Goal: Task Accomplishment & Management: Complete application form

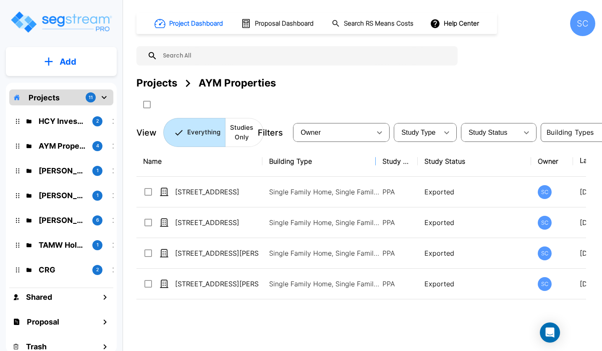
click at [0, 169] on html "× Your report is being generated. Be patient! × We're working on your Modificat…" at bounding box center [301, 175] width 602 height 351
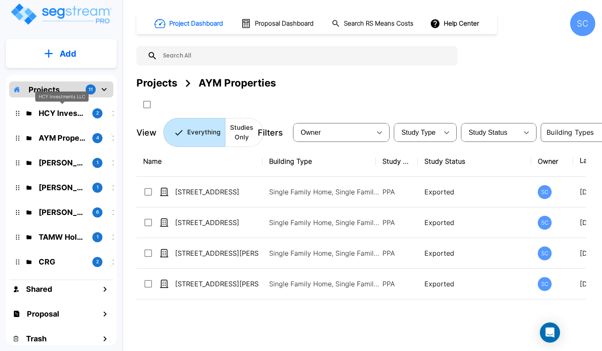
click at [66, 112] on p "HCY Investments LLC" at bounding box center [62, 112] width 47 height 11
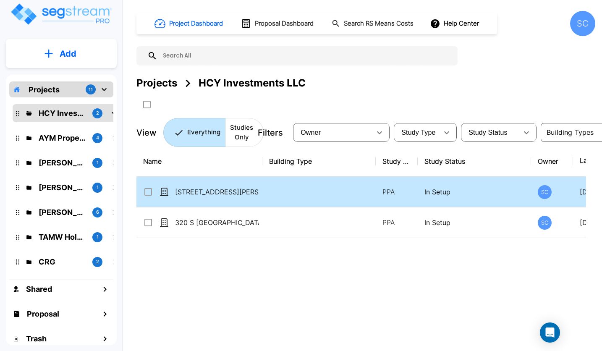
click at [307, 197] on td at bounding box center [318, 192] width 113 height 31
checkbox input "true"
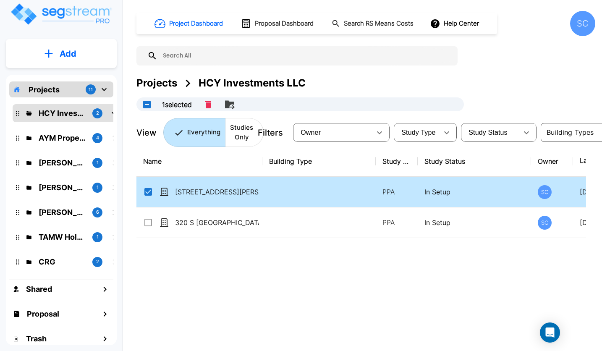
click at [307, 197] on td at bounding box center [318, 192] width 113 height 31
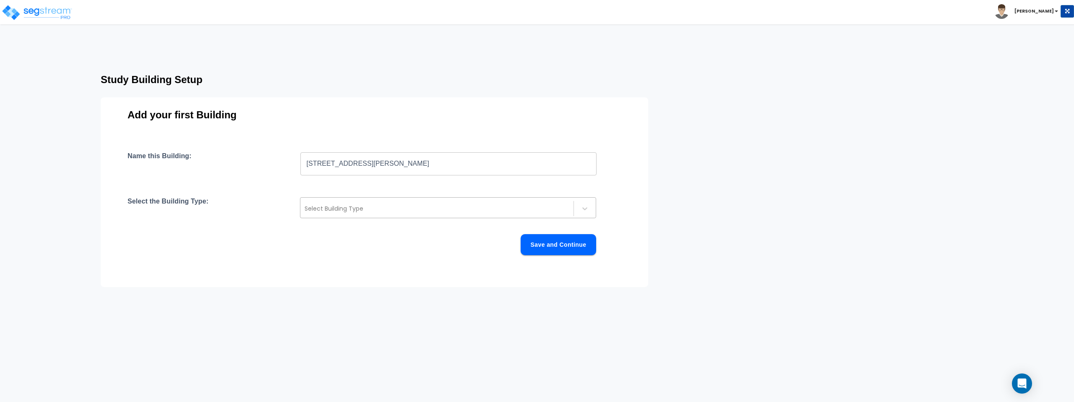
click at [398, 210] on div at bounding box center [437, 208] width 265 height 10
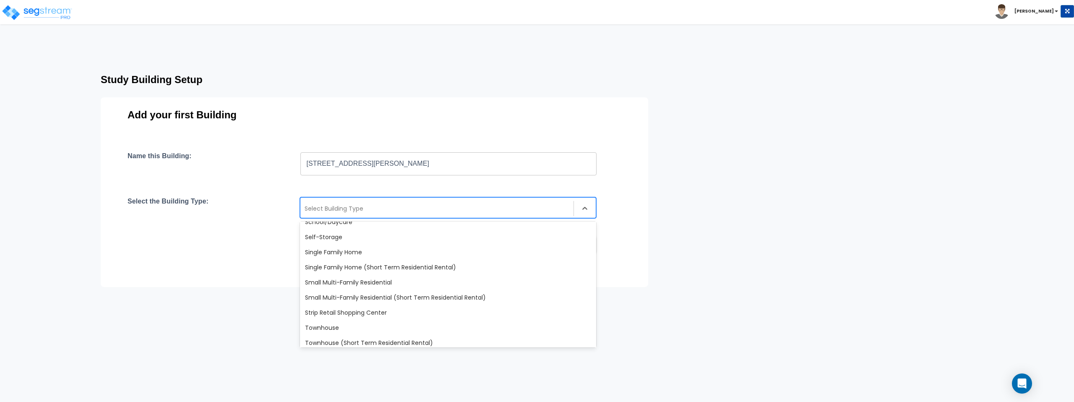
scroll to position [704, 0]
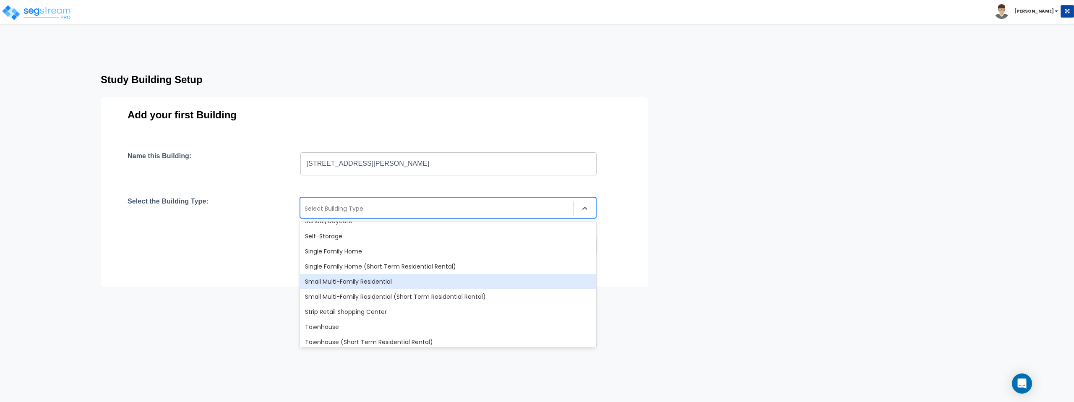
click at [358, 280] on div "Small Multi-Family Residential" at bounding box center [448, 281] width 296 height 15
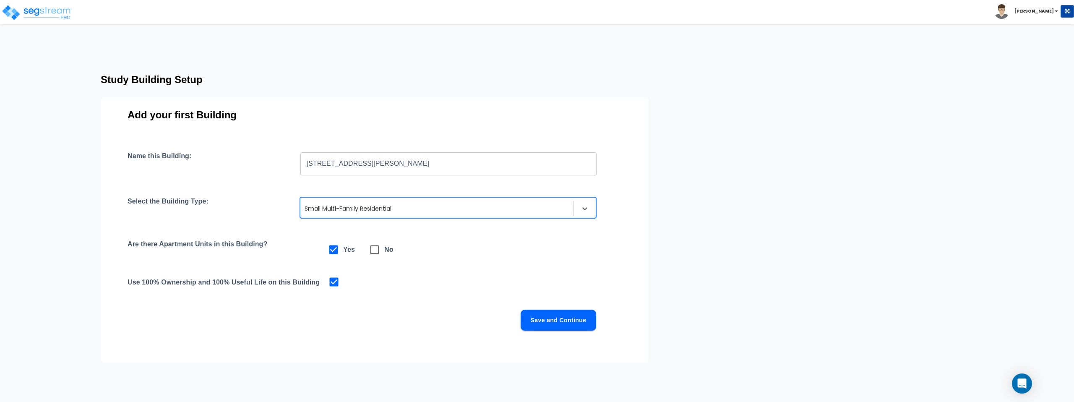
click at [578, 322] on button "Save and Continue" at bounding box center [559, 320] width 76 height 21
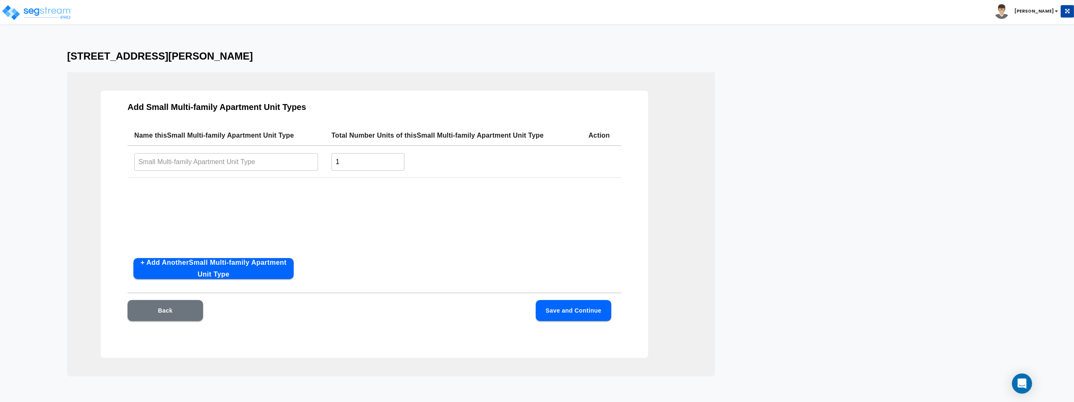
click at [230, 159] on input "text" at bounding box center [226, 162] width 184 height 18
click at [186, 164] on input "Unit 102" at bounding box center [226, 162] width 184 height 18
type input "Unit 102"
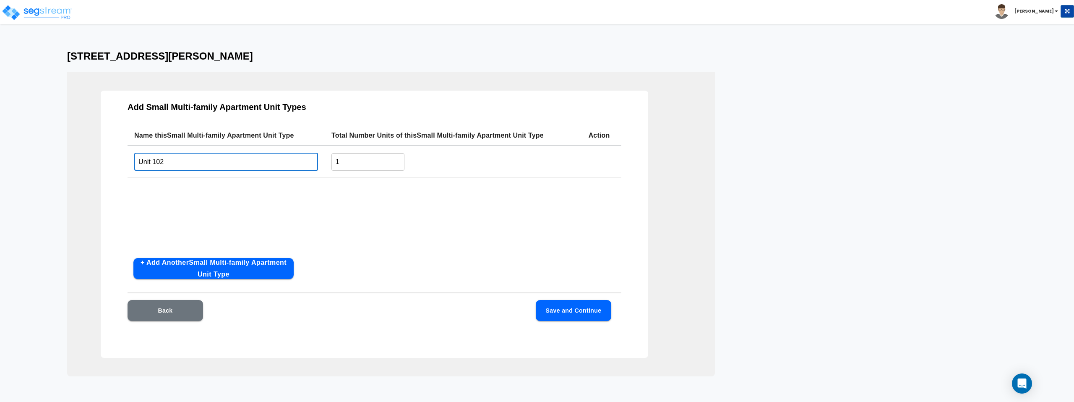
click at [193, 266] on button "+ Add Another Small Multi-family Apartment Unit Type" at bounding box center [213, 268] width 160 height 21
click at [205, 199] on input "text" at bounding box center [226, 195] width 184 height 18
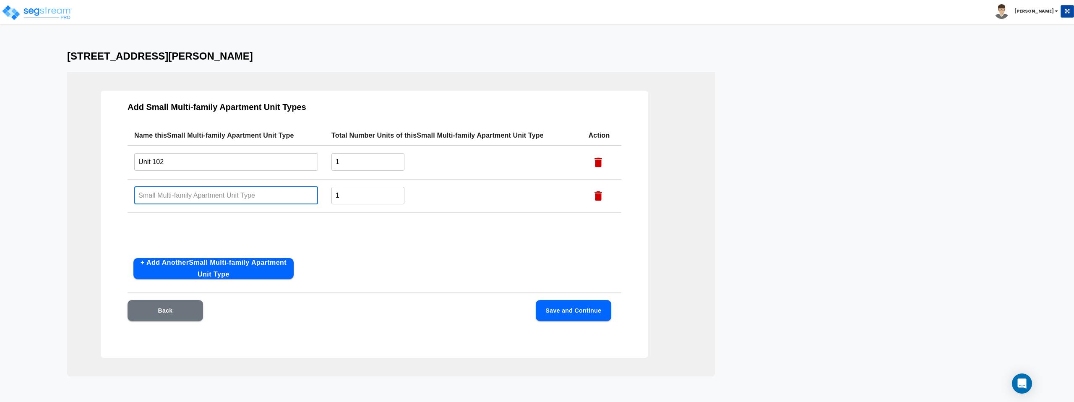
paste input "Unit 102"
type input "Unit 103"
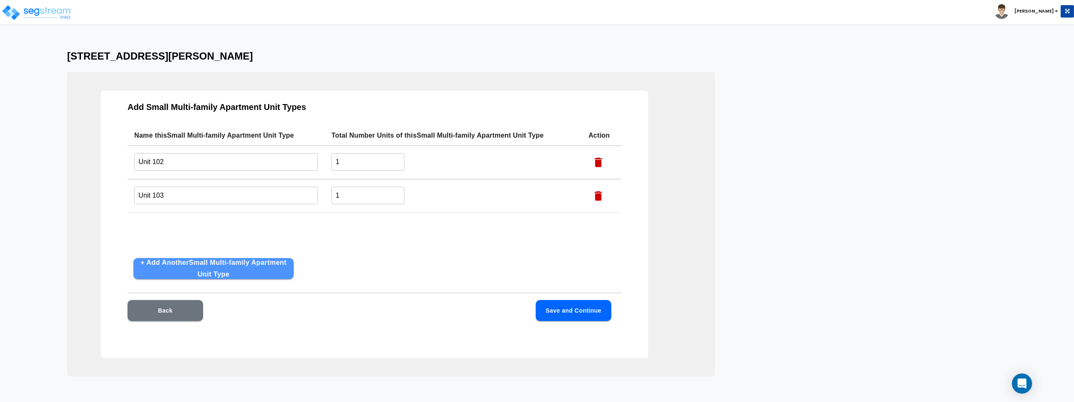
click at [213, 278] on button "+ Add Another Small Multi-family Apartment Unit Type" at bounding box center [213, 268] width 160 height 21
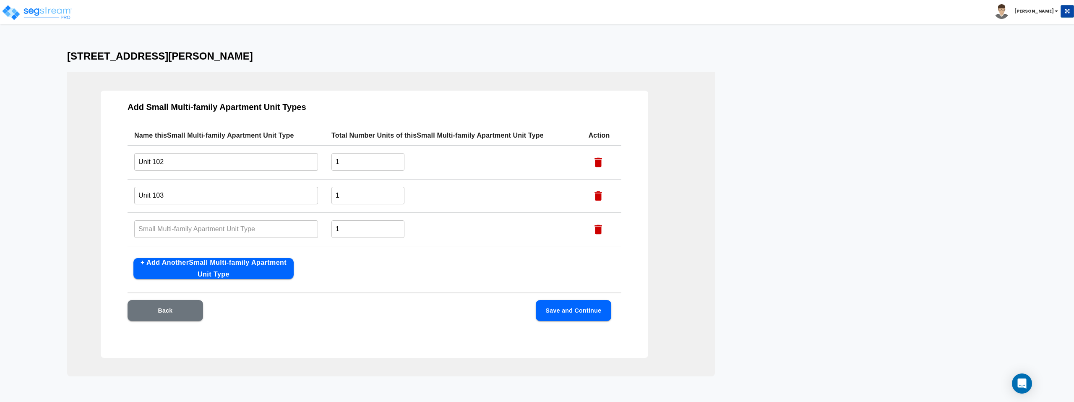
click at [226, 232] on input "text" at bounding box center [226, 229] width 184 height 18
paste input "Unit 102"
type input "Unit 104"
click at [211, 264] on button "+ Add Another Small Multi-family Apartment Unit Type" at bounding box center [213, 268] width 160 height 21
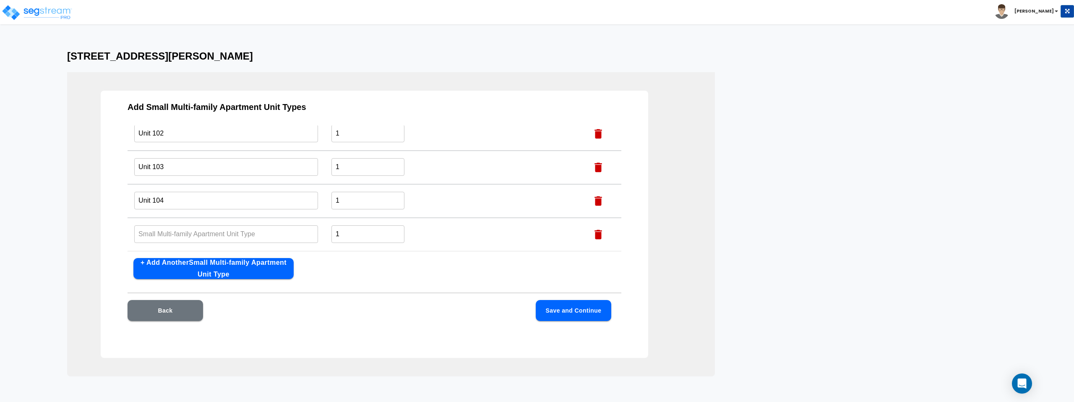
click at [203, 237] on input "text" at bounding box center [226, 234] width 184 height 18
paste input "Unit 102"
type input "Unit 105"
click at [201, 269] on button "+ Add Another Small Multi-family Apartment Unit Type" at bounding box center [213, 268] width 160 height 21
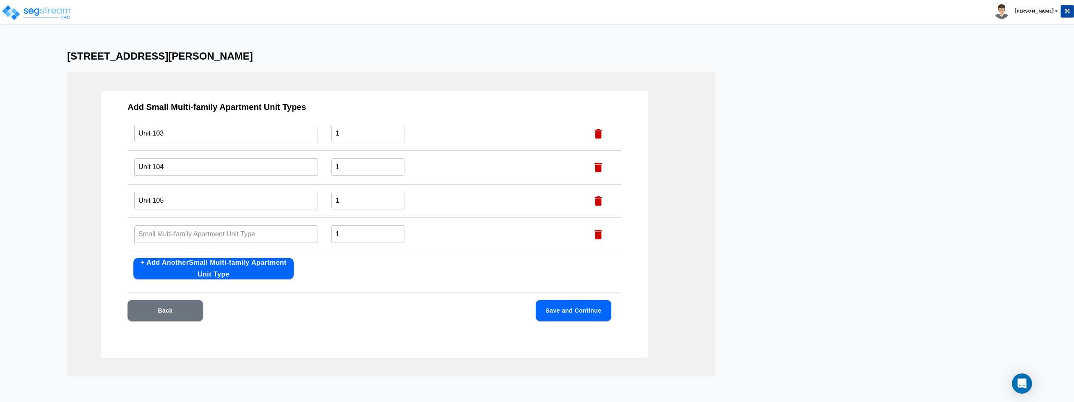
click at [210, 242] on input "text" at bounding box center [226, 234] width 184 height 18
paste input "Unit 102"
type input "Unit 106"
click at [200, 267] on button "+ Add Another Small Multi-family Apartment Unit Type" at bounding box center [213, 268] width 160 height 21
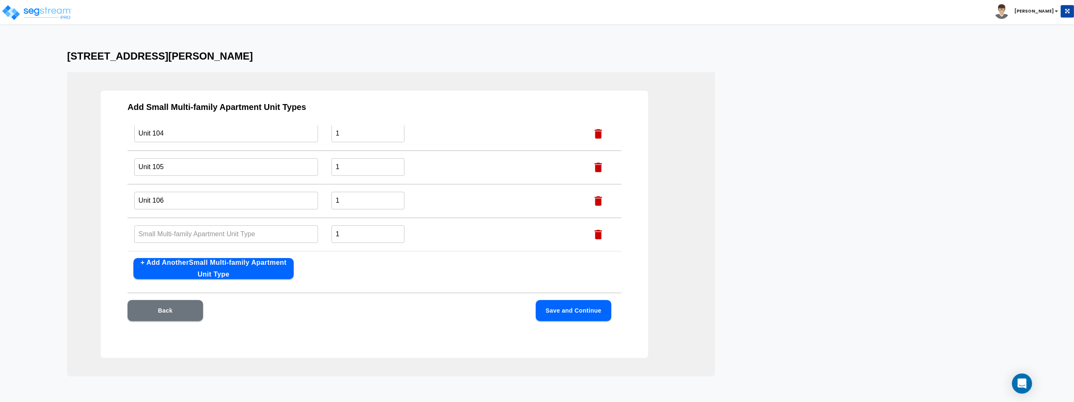
click at [201, 234] on input "text" at bounding box center [226, 234] width 184 height 18
click at [200, 234] on input "107" at bounding box center [226, 234] width 184 height 18
paste input "Unit 102"
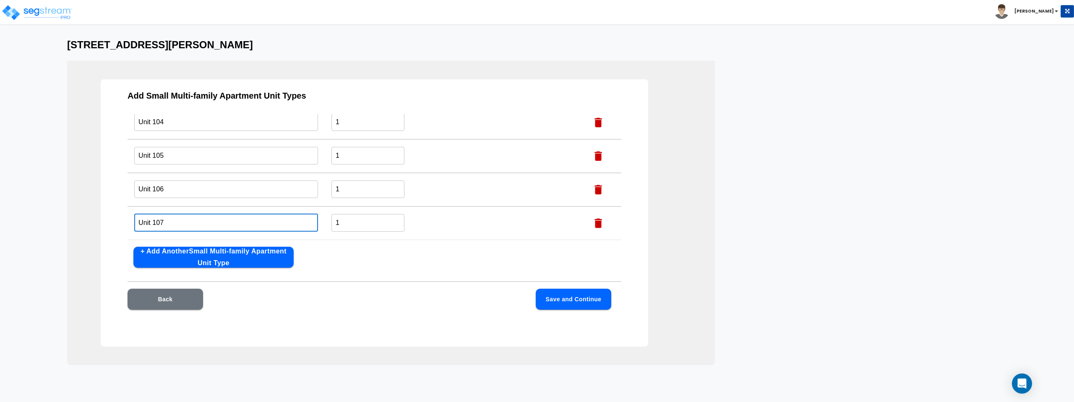
scroll to position [25, 0]
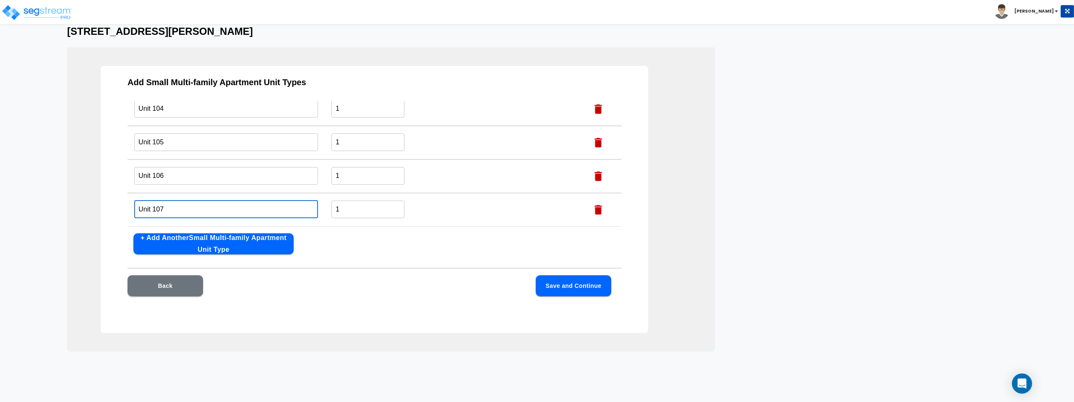
type input "Unit 107"
click at [234, 249] on button "+ Add Another Small Multi-family Apartment Unit Type" at bounding box center [213, 243] width 160 height 21
click at [220, 203] on input "text" at bounding box center [226, 209] width 184 height 18
paste input "Unit 102"
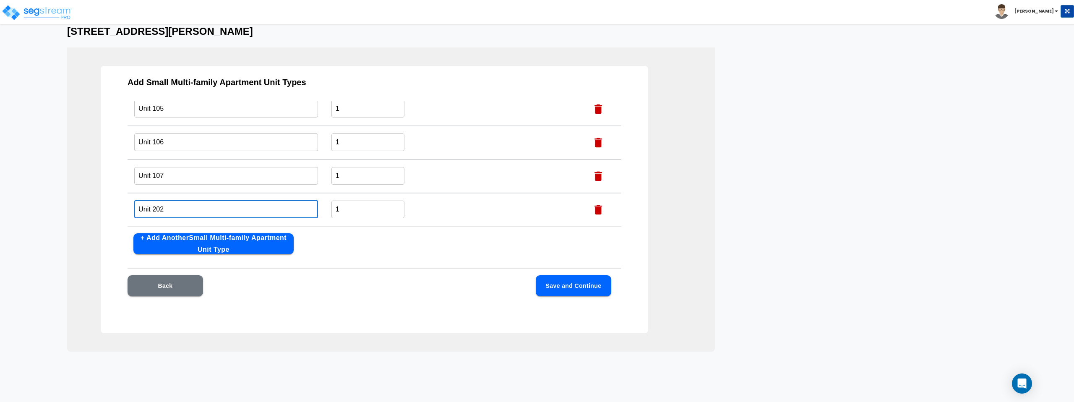
type input "Unit 202"
click at [218, 241] on button "+ Add Another Small Multi-family Apartment Unit Type" at bounding box center [213, 243] width 160 height 21
click at [240, 207] on input "text" at bounding box center [226, 209] width 184 height 18
paste input "Unit 102"
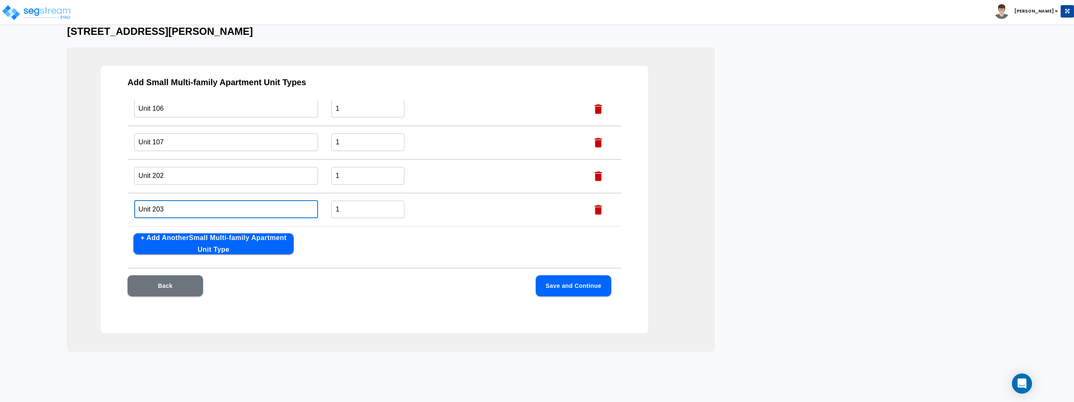
type input "Unit 203"
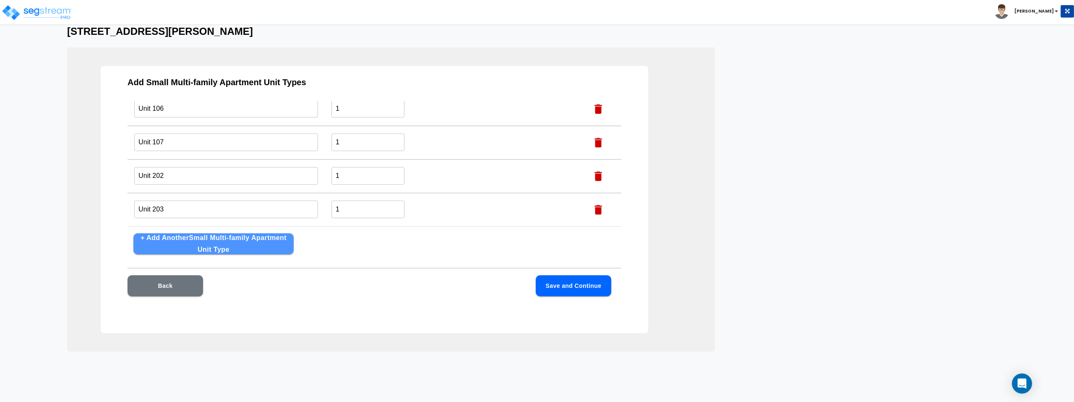
click at [247, 244] on button "+ Add Another Small Multi-family Apartment Unit Type" at bounding box center [213, 243] width 160 height 21
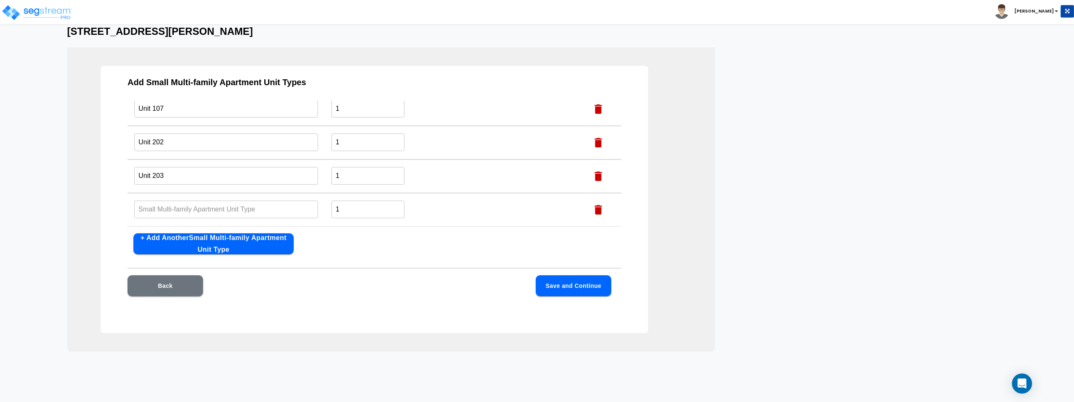
click at [236, 209] on input "text" at bounding box center [226, 209] width 184 height 18
paste input "Unit 102"
type input "Unit 204"
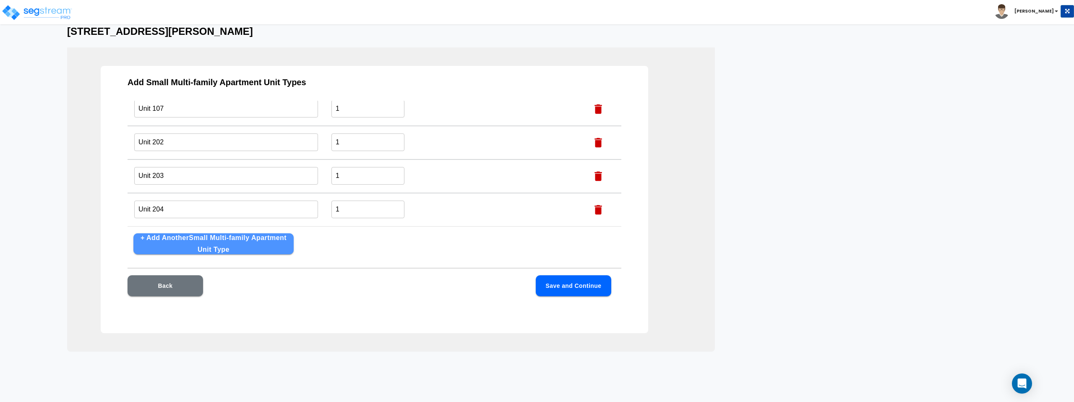
click at [246, 241] on button "+ Add Another Small Multi-family Apartment Unit Type" at bounding box center [213, 243] width 160 height 21
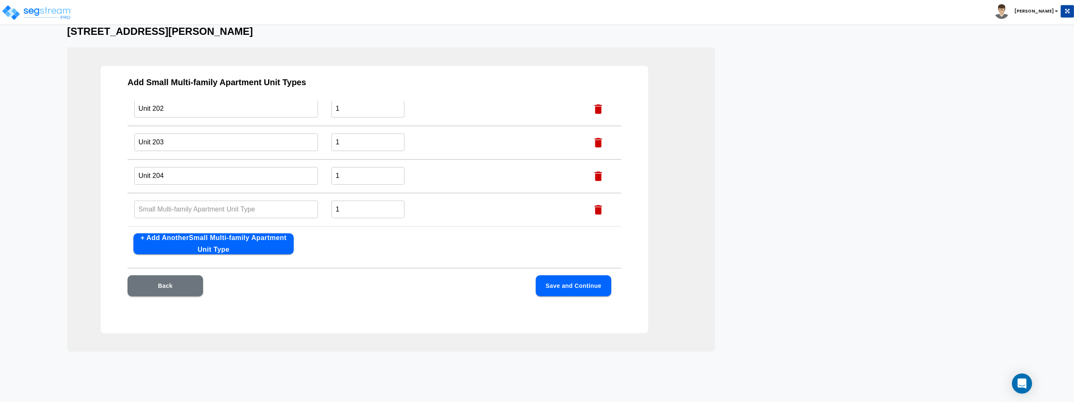
click at [237, 211] on input "text" at bounding box center [226, 209] width 184 height 18
paste input "Unit 102"
type input "Unit 205"
click at [449, 211] on td "1 ​" at bounding box center [453, 210] width 257 height 34
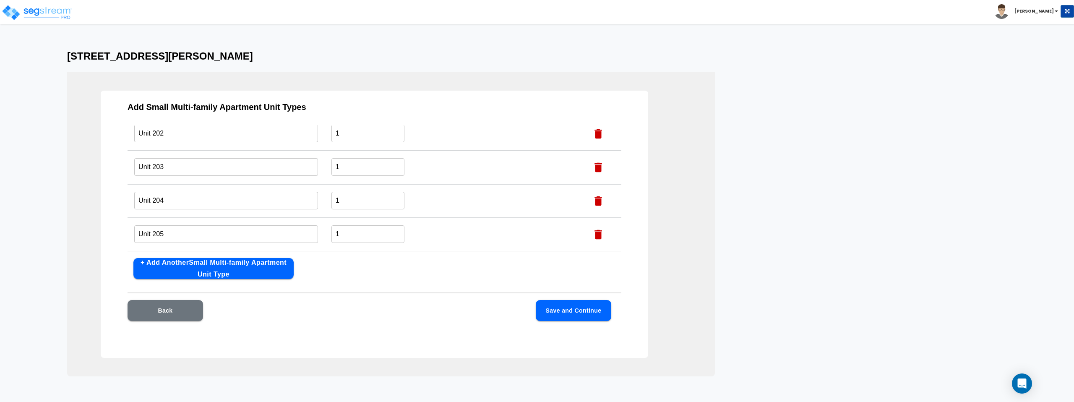
click at [571, 307] on button "Save and Continue" at bounding box center [574, 310] width 76 height 21
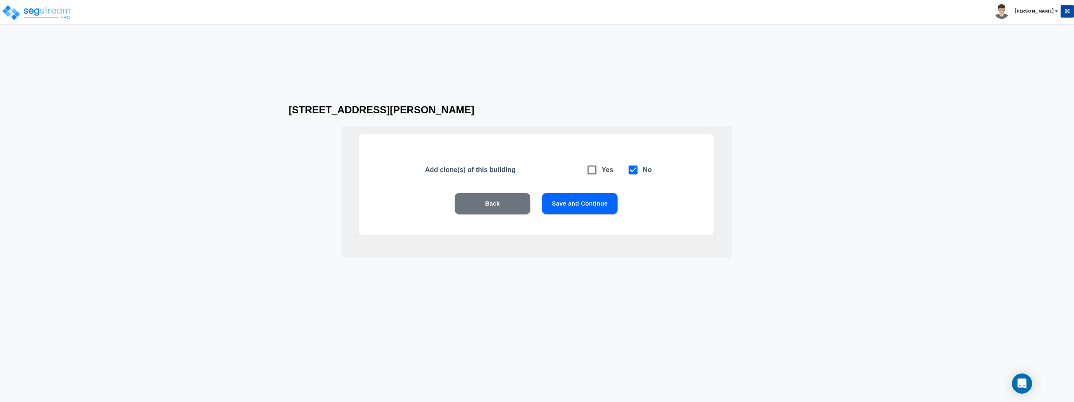
click at [511, 205] on button "Back" at bounding box center [493, 203] width 76 height 21
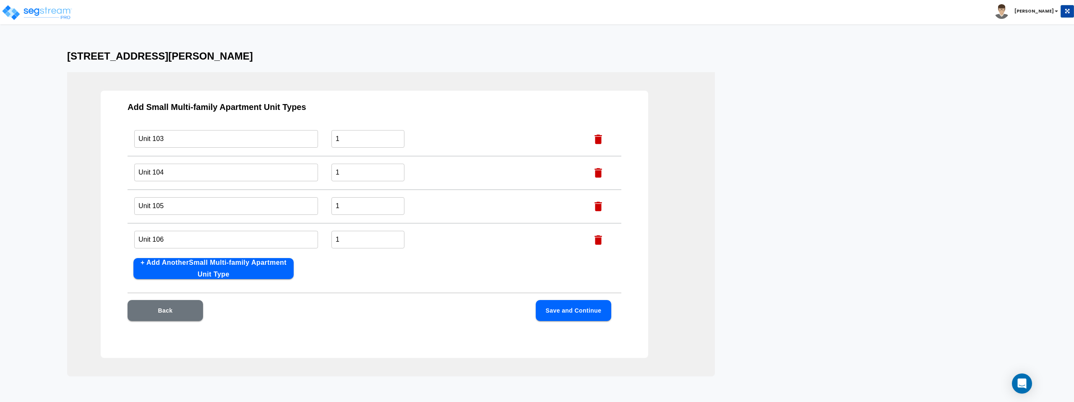
scroll to position [0, 0]
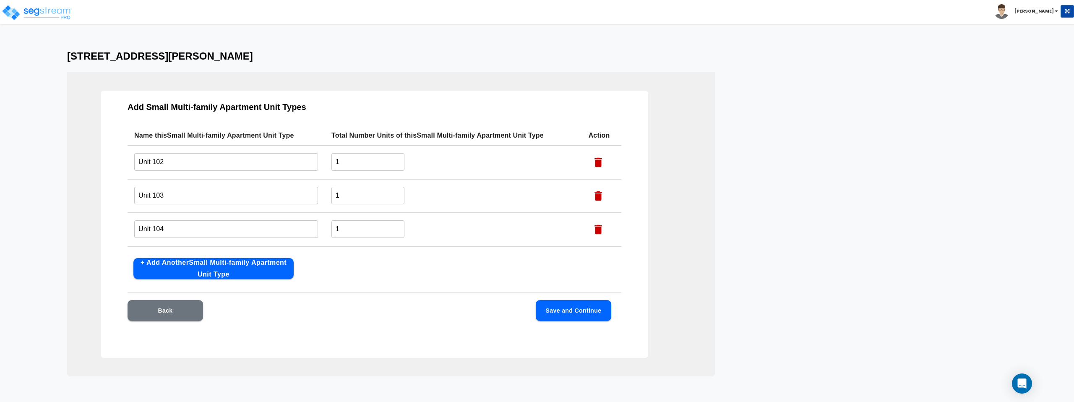
click at [223, 161] on input "Unit 102" at bounding box center [226, 162] width 184 height 18
click at [361, 160] on input "1" at bounding box center [367, 162] width 73 height 18
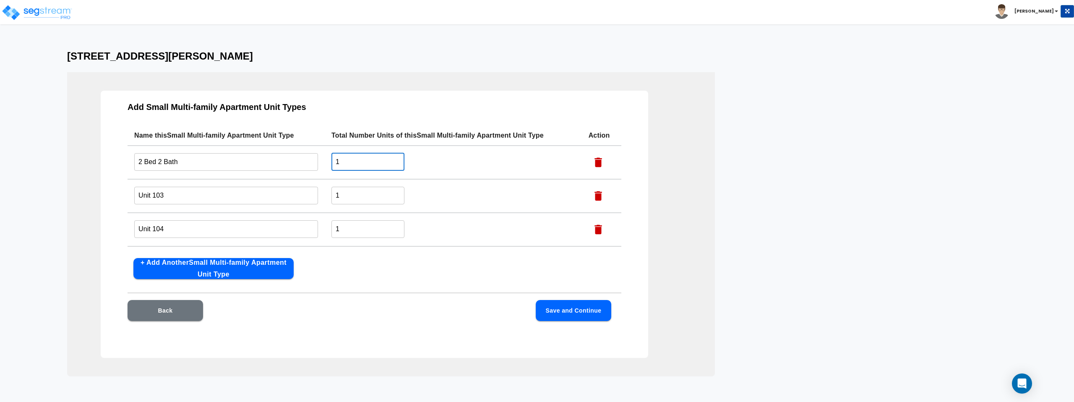
click at [161, 161] on input "2 Bed 2 Bath" at bounding box center [226, 162] width 184 height 18
type input "2 Bed 1 Bath"
click at [372, 164] on input "1" at bounding box center [367, 162] width 73 height 18
type input "7"
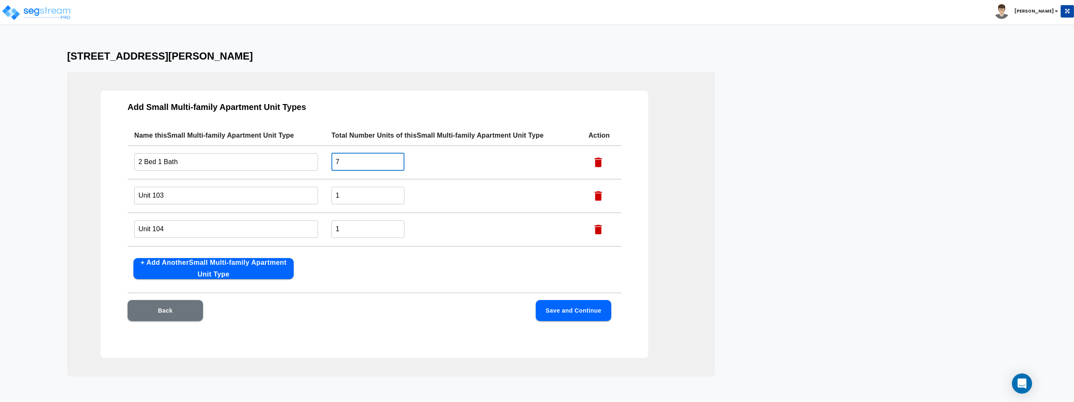
click at [201, 198] on input "Unit 103" at bounding box center [226, 195] width 184 height 18
type input "1 Be"
click at [244, 161] on input "2 Bed 1 Bath" at bounding box center [226, 162] width 184 height 18
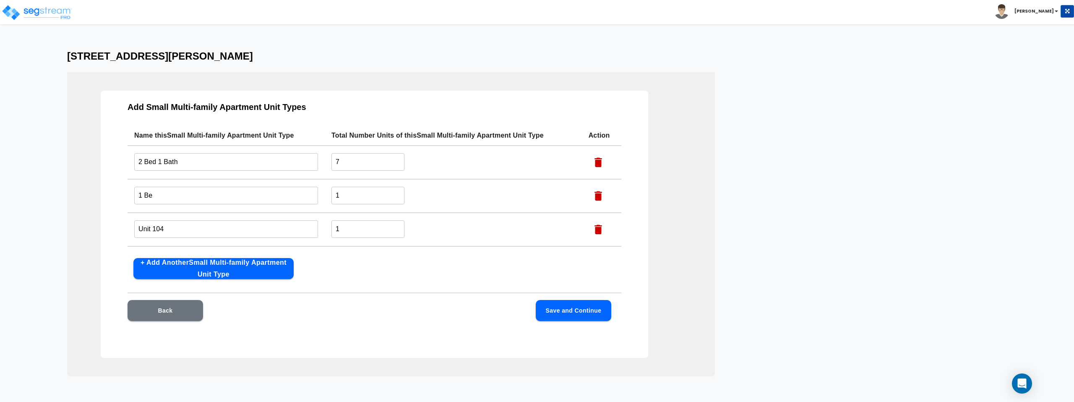
click at [244, 161] on input "2 Bed 1 Bath" at bounding box center [226, 162] width 184 height 18
paste input "/1 Bath Apartment"
type input "2 Bed/1 Bath Apartment"
click at [279, 189] on input "1 Be" at bounding box center [226, 195] width 184 height 18
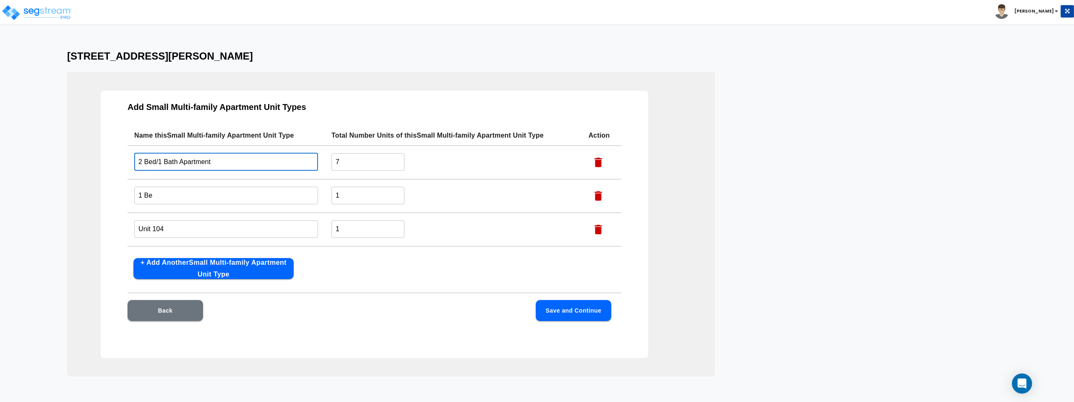
click at [279, 189] on input "1 Be" at bounding box center [226, 195] width 184 height 18
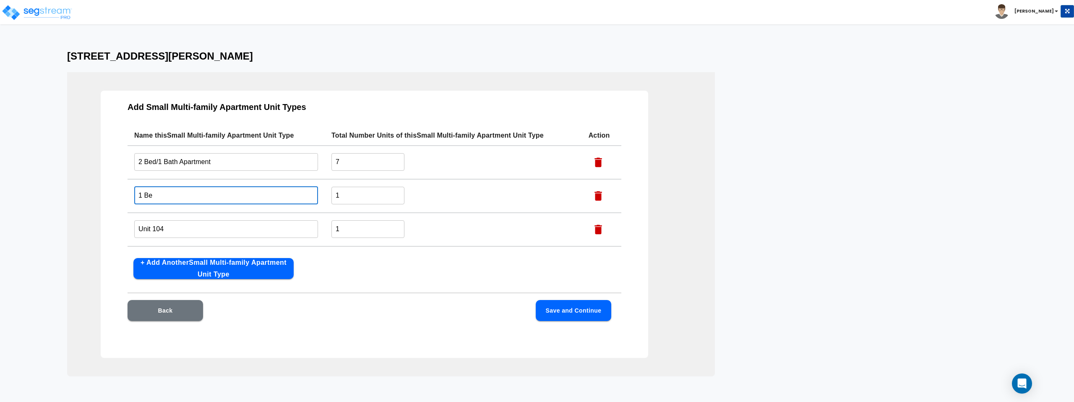
click at [279, 189] on input "1 Be" at bounding box center [226, 195] width 184 height 18
paste input "d/1 Bath Apartment"
type input "1 Bed/1 Bath Apartment"
click at [594, 229] on icon "button" at bounding box center [598, 230] width 8 height 10
type input "Unit 105"
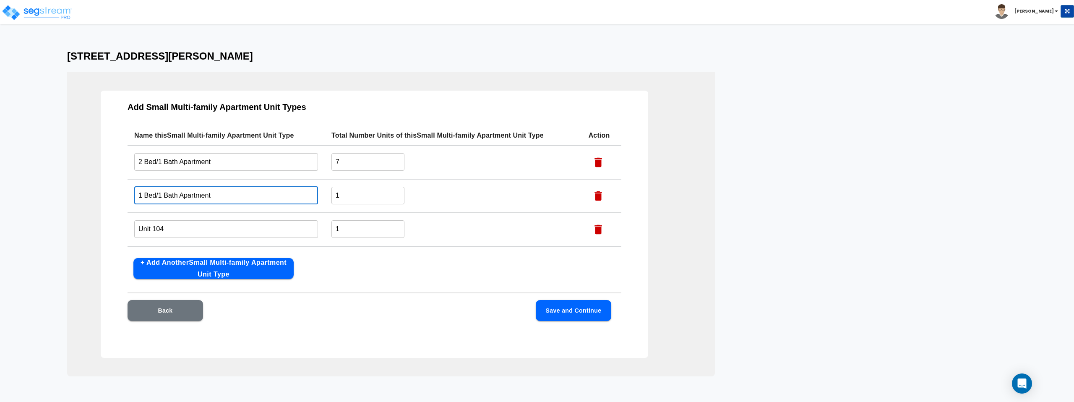
type input "Unit 106"
type input "Unit 107"
type input "Unit 202"
type input "Unit 203"
type input "Unit 204"
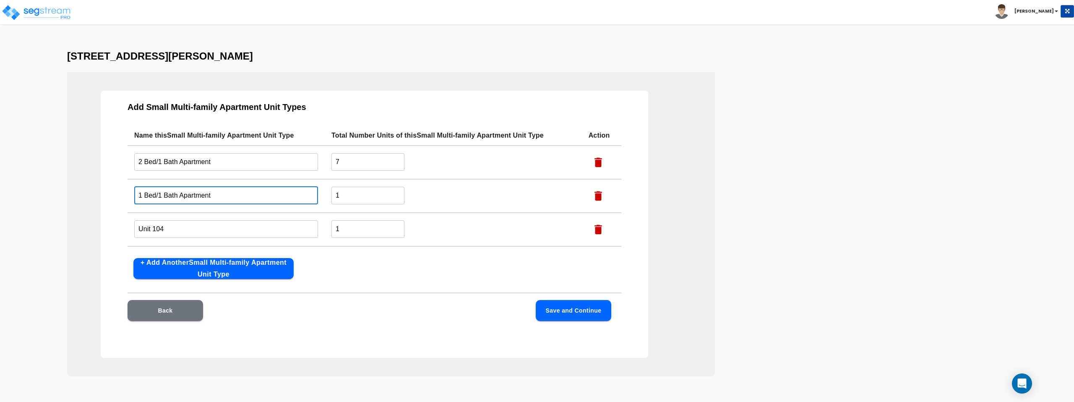
type input "Unit 205"
click at [599, 227] on icon "button" at bounding box center [598, 229] width 13 height 13
type input "Unit 106"
type input "Unit 107"
type input "Unit 202"
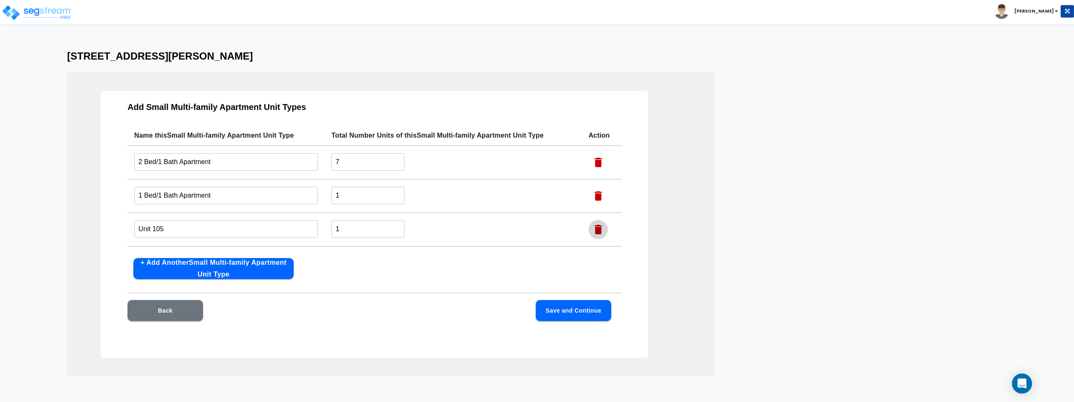
type input "Unit 203"
type input "Unit 204"
type input "Unit 205"
click at [241, 191] on input "1 Bed/1 Bath Apartment" at bounding box center [226, 195] width 184 height 18
click at [596, 227] on icon "button" at bounding box center [598, 229] width 13 height 13
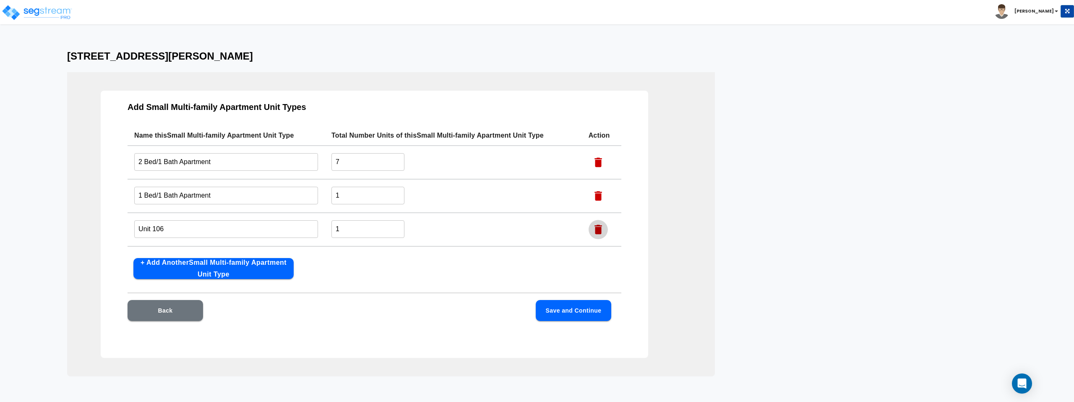
type input "Unit 107"
type input "Unit 202"
type input "Unit 203"
type input "Unit 204"
type input "Unit 205"
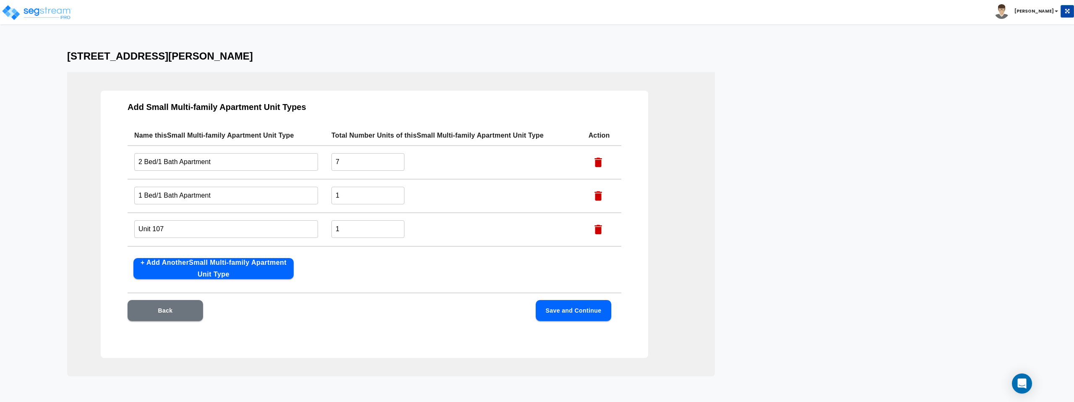
click at [597, 229] on icon "button" at bounding box center [598, 230] width 8 height 10
type input "Unit 202"
type input "Unit 203"
type input "Unit 204"
type input "Unit 205"
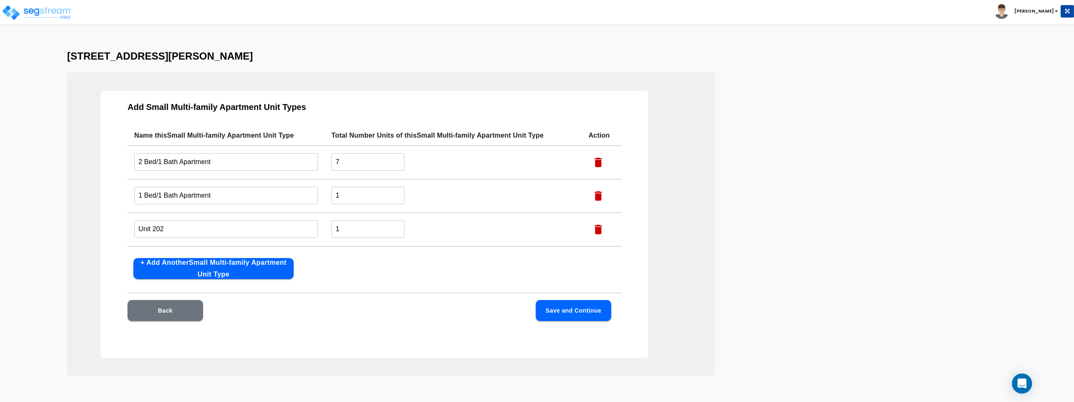
click at [597, 229] on icon "button" at bounding box center [598, 230] width 8 height 10
type input "Unit 203"
type input "Unit 204"
type input "Unit 205"
click at [597, 229] on icon "button" at bounding box center [598, 230] width 8 height 10
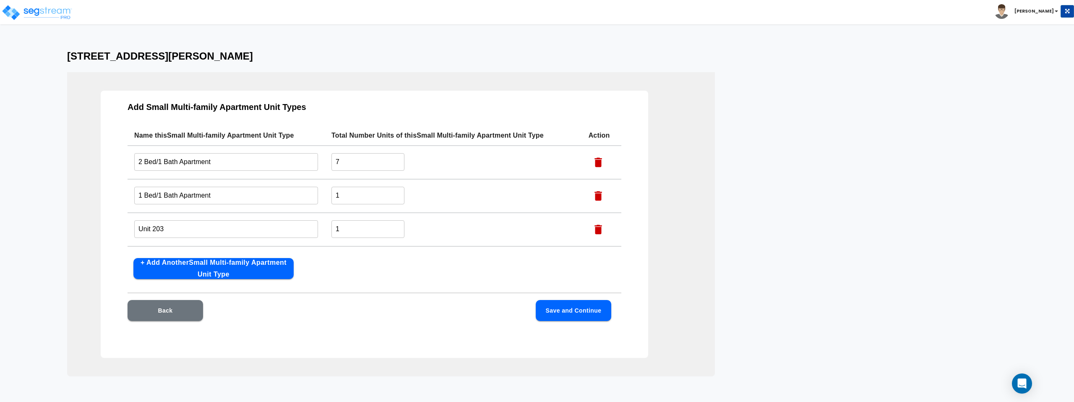
type input "Unit 204"
type input "Unit 205"
click at [596, 229] on icon "button" at bounding box center [598, 230] width 8 height 10
type input "Unit 205"
click at [596, 229] on icon "button" at bounding box center [598, 230] width 8 height 10
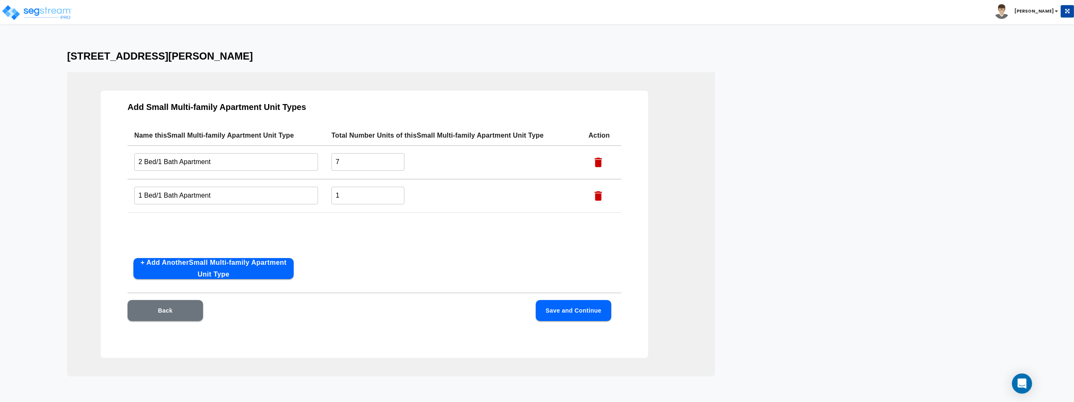
click at [381, 198] on input "1" at bounding box center [367, 195] width 73 height 18
type input "3"
click at [210, 238] on div "Name this Small Multi-family Apartment Unit Type Total Number Units of this Sma…" at bounding box center [375, 188] width 494 height 126
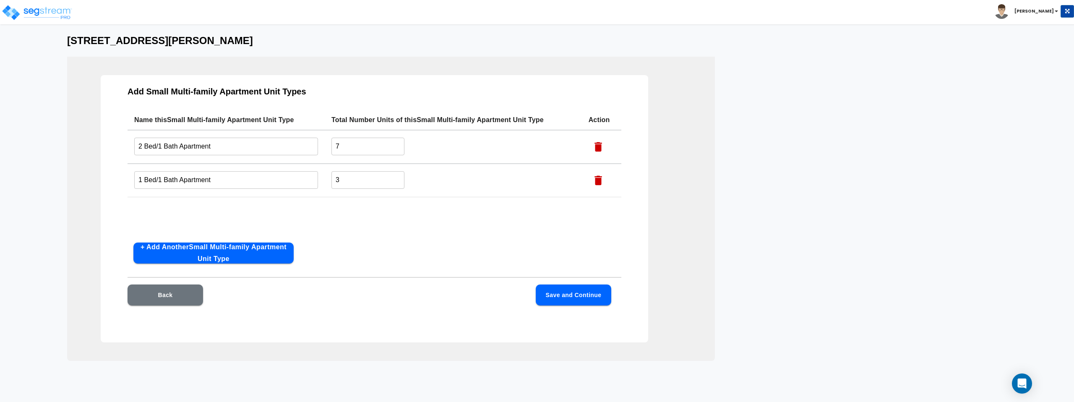
scroll to position [30, 0]
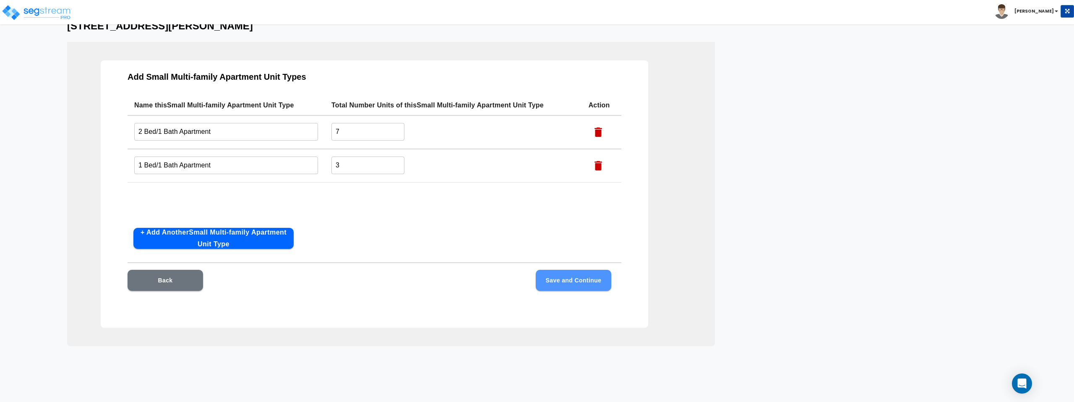
click at [588, 281] on button "Save and Continue" at bounding box center [574, 280] width 76 height 21
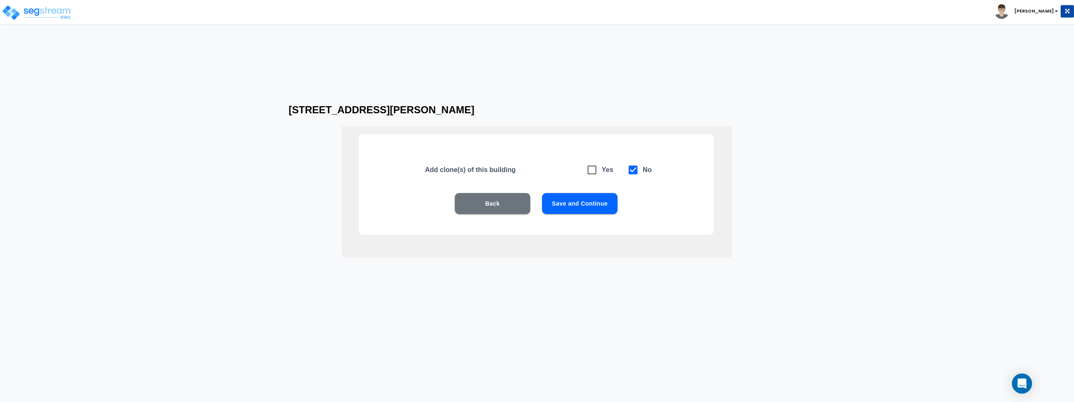
click at [589, 174] on icon at bounding box center [592, 170] width 9 height 9
checkbox input "true"
checkbox input "false"
click at [601, 174] on icon at bounding box center [633, 170] width 9 height 9
checkbox input "false"
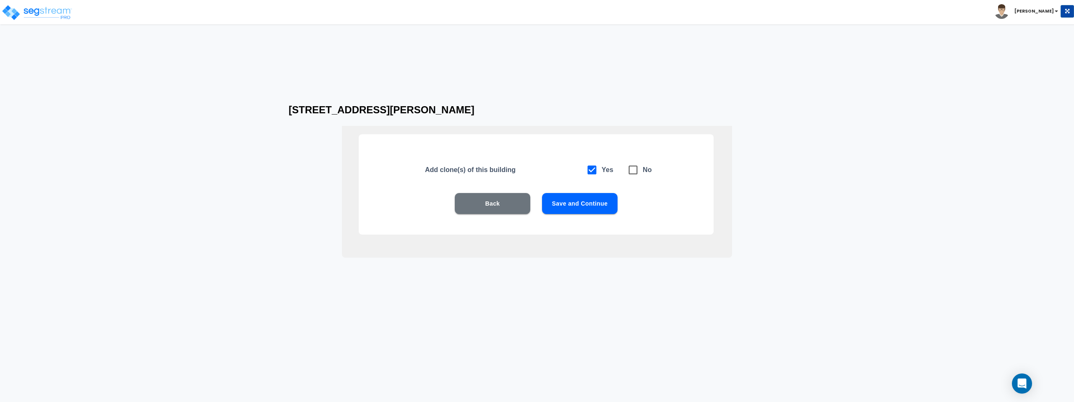
checkbox input "true"
click at [587, 206] on button "Save and Continue" at bounding box center [580, 203] width 76 height 21
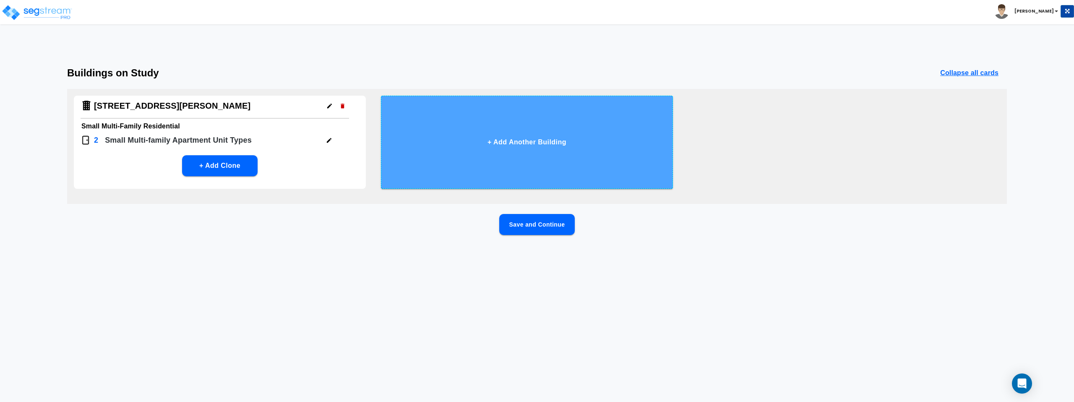
click at [578, 138] on button "+ Add Another Building" at bounding box center [527, 142] width 292 height 93
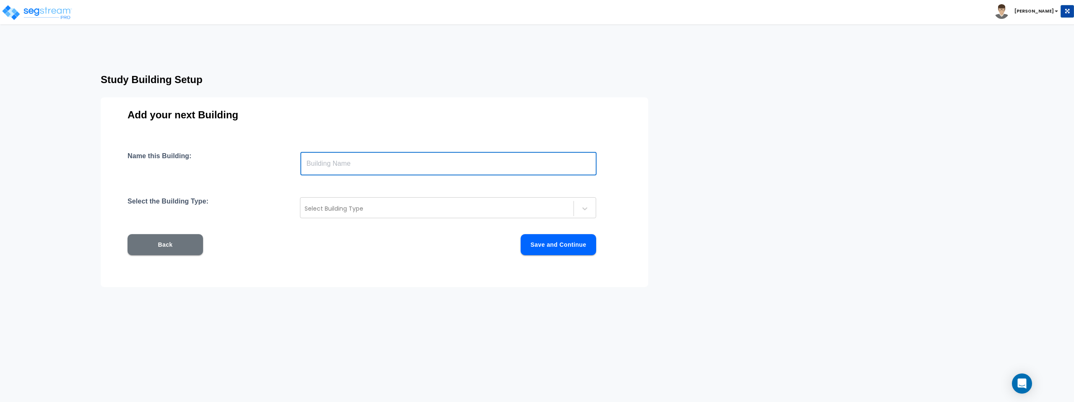
click at [430, 164] on input "text" at bounding box center [448, 163] width 296 height 23
type input "1054 Blaine Dr - Storage"
click at [432, 208] on div at bounding box center [437, 208] width 265 height 10
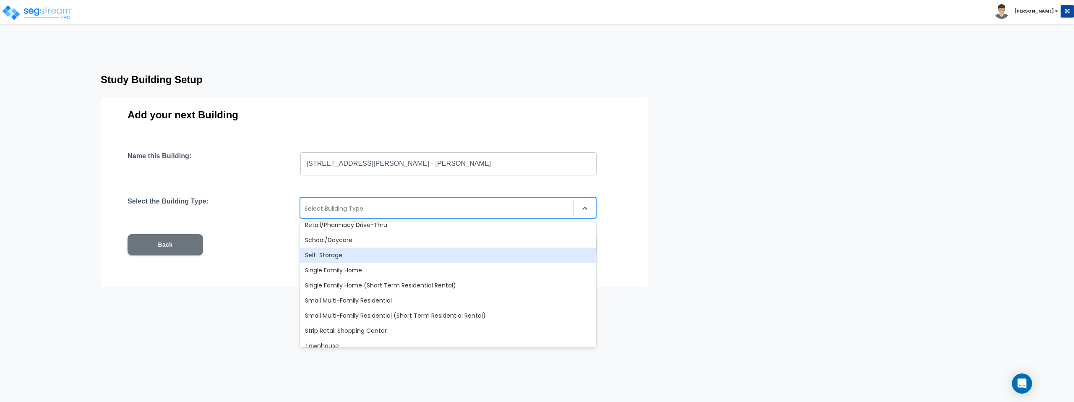
scroll to position [685, 0]
click at [406, 260] on div "Self-Storage" at bounding box center [448, 255] width 296 height 15
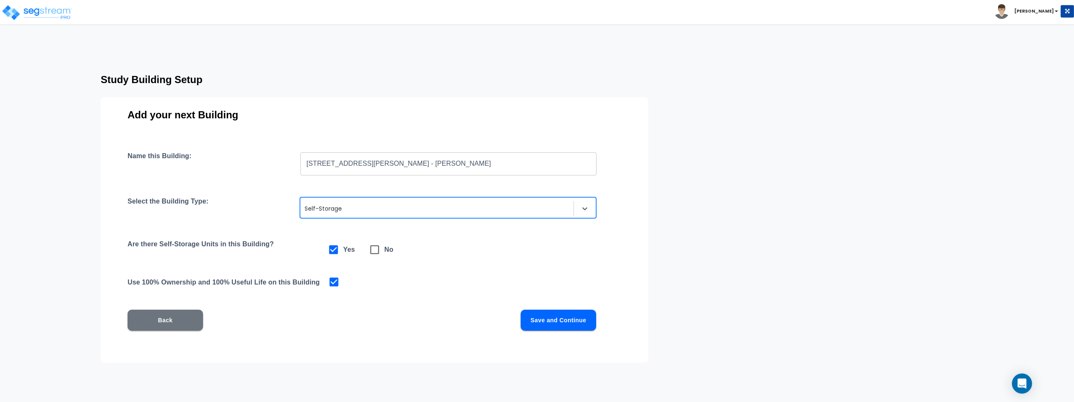
click at [423, 206] on div at bounding box center [437, 208] width 265 height 10
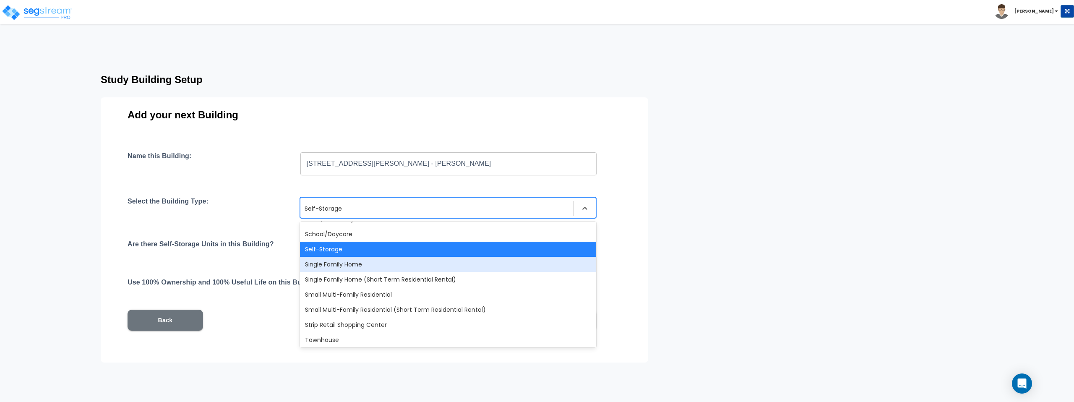
scroll to position [680, 0]
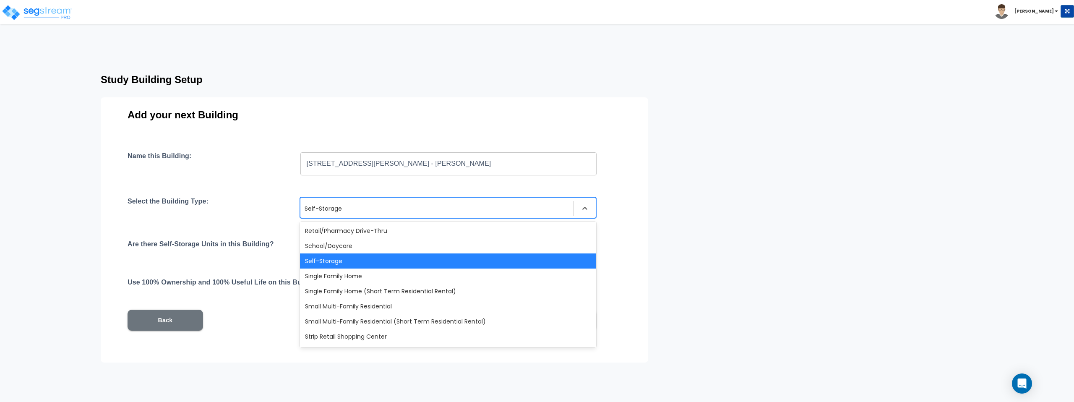
click at [461, 258] on div "Self-Storage" at bounding box center [448, 260] width 296 height 15
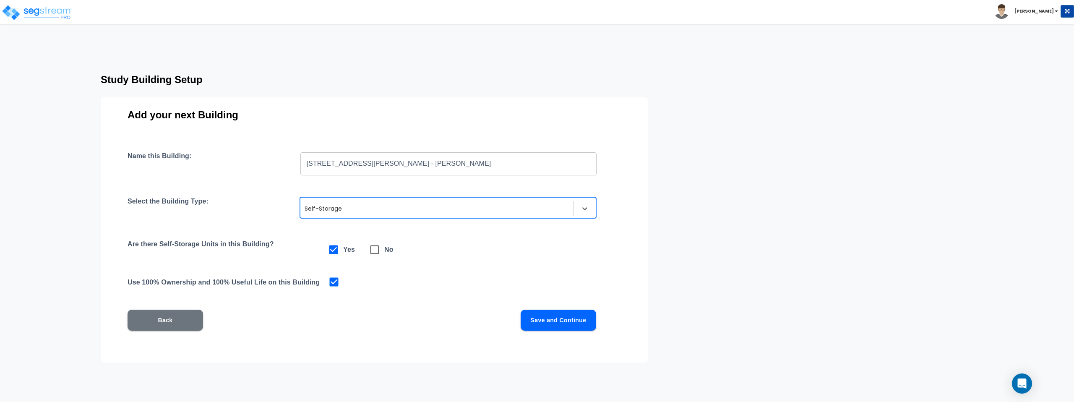
click at [544, 323] on button "Save and Continue" at bounding box center [559, 320] width 76 height 21
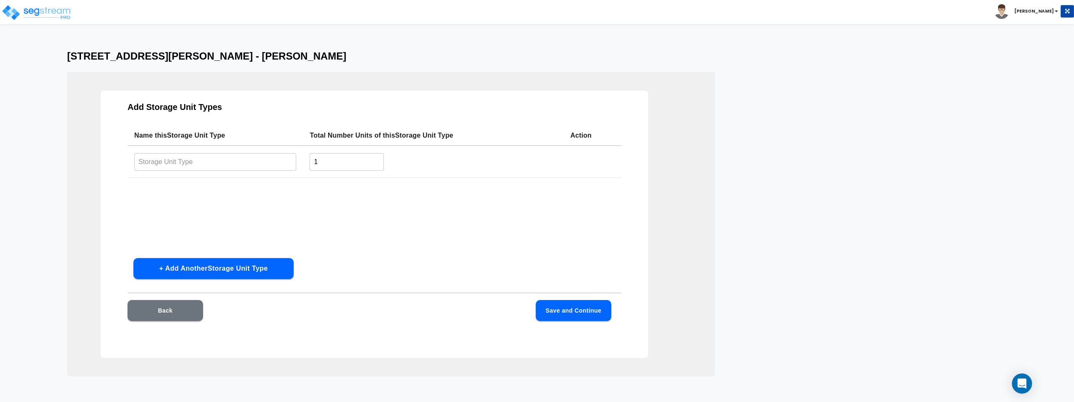
click at [207, 164] on input "text" at bounding box center [215, 162] width 162 height 18
paste input "Climate Controlled Storage"
type input "Climate Controlled Storage"
click at [348, 168] on input "1" at bounding box center [347, 162] width 74 height 18
click at [347, 168] on input "1" at bounding box center [347, 162] width 74 height 18
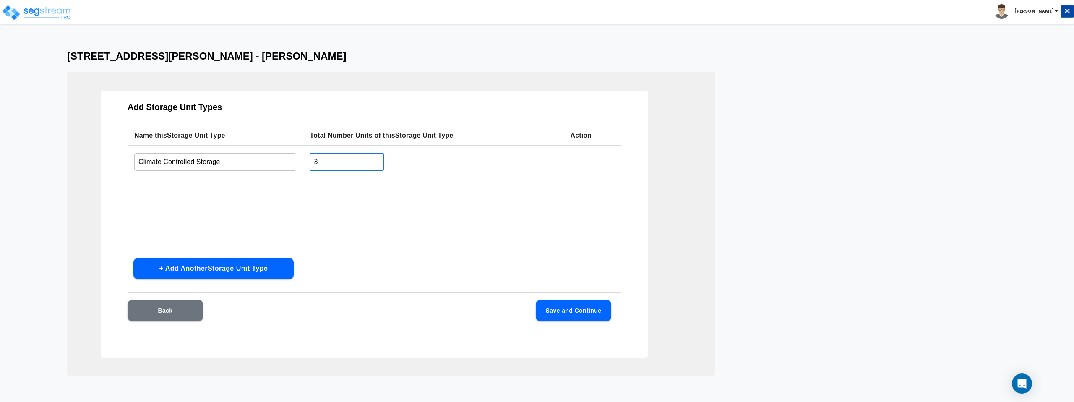
type input "3"
click at [426, 193] on div "Name this Storage Unit Type Total Number Units of this Storage Unit Type Action…" at bounding box center [375, 188] width 494 height 126
click at [575, 314] on button "Save and Continue" at bounding box center [574, 310] width 76 height 21
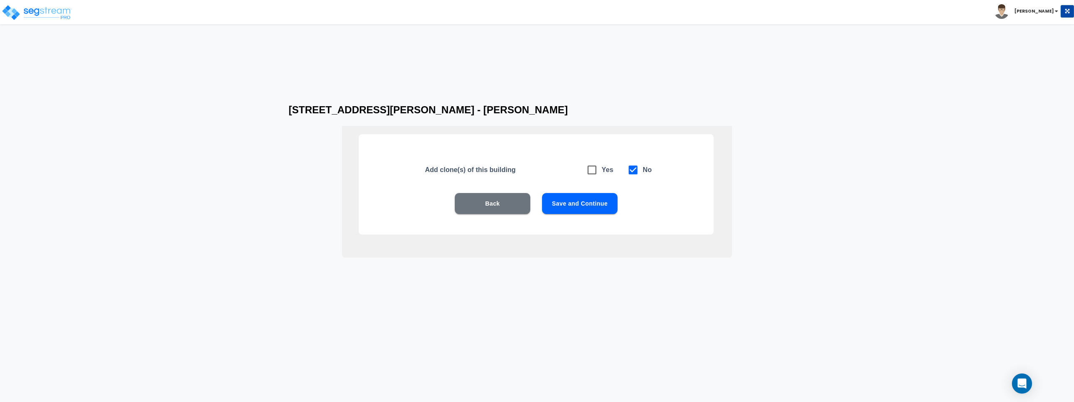
click at [589, 205] on button "Save and Continue" at bounding box center [580, 203] width 76 height 21
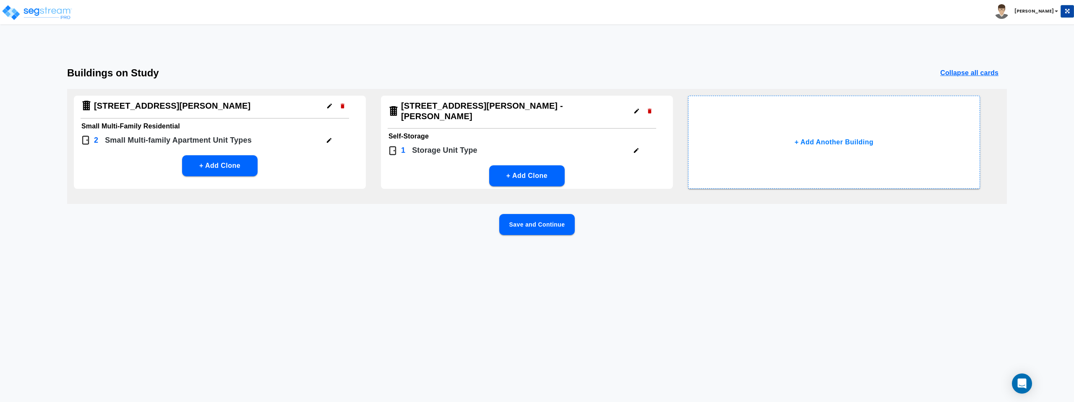
click at [257, 104] on div "1054 W Blaine Drive" at bounding box center [215, 107] width 268 height 23
click at [329, 108] on icon "button" at bounding box center [329, 106] width 6 height 6
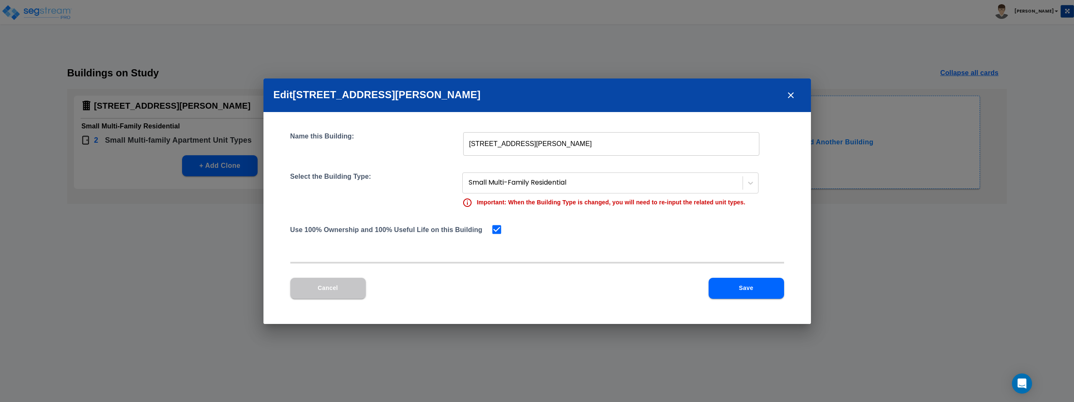
click at [601, 292] on button "Save" at bounding box center [746, 288] width 76 height 21
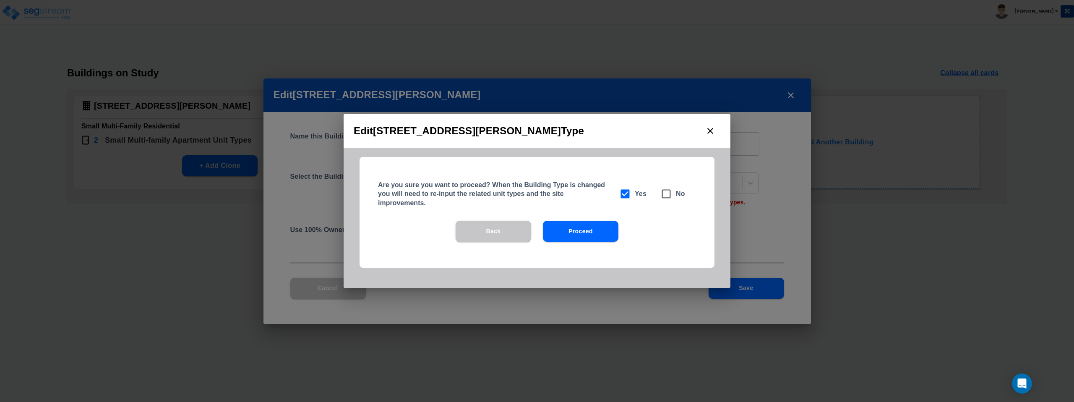
click at [589, 230] on button "Proceed" at bounding box center [581, 231] width 76 height 21
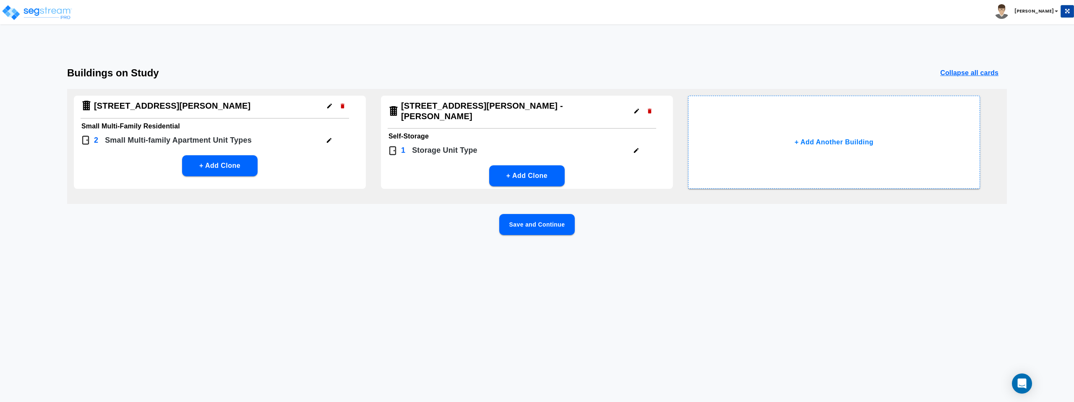
click at [333, 141] on button "button" at bounding box center [329, 140] width 13 height 13
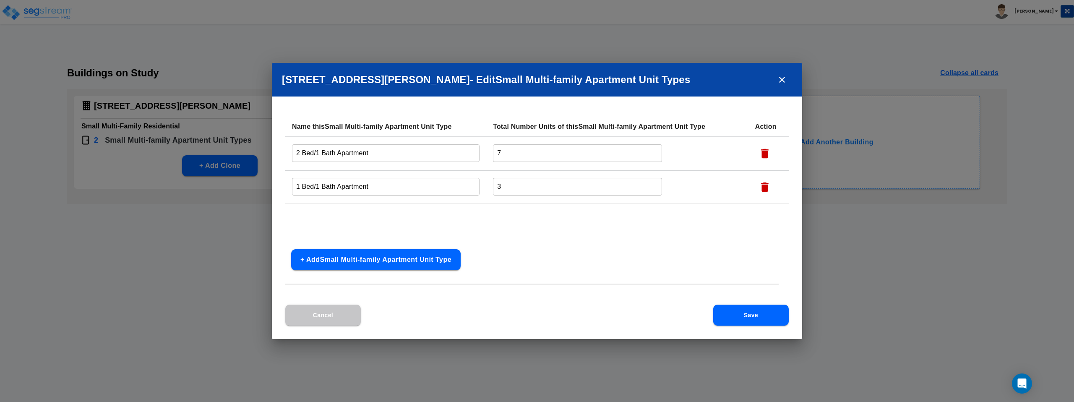
click at [392, 158] on input "2 Bed/1 Bath Apartment" at bounding box center [385, 153] width 187 height 18
type input "2 Bed/1 Bath Apartment"
click at [601, 82] on icon "close" at bounding box center [782, 80] width 10 height 10
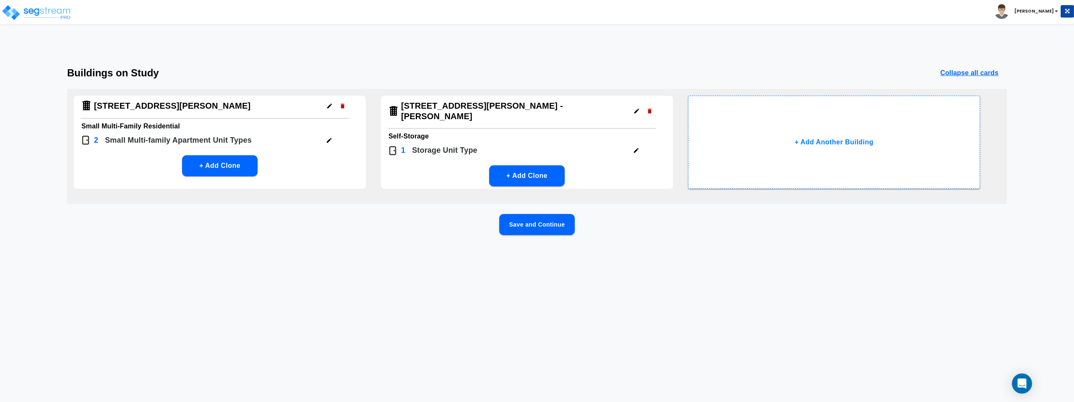
click at [518, 229] on button "Save and Continue" at bounding box center [537, 224] width 76 height 21
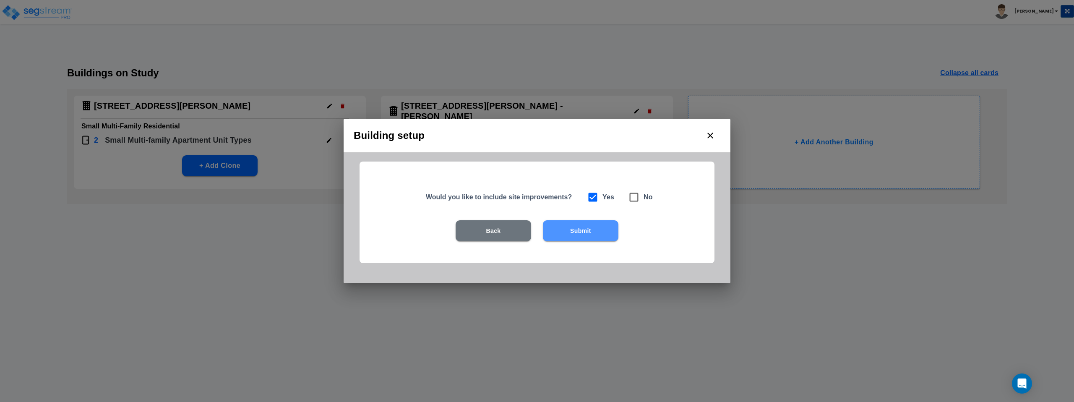
click at [591, 224] on button "Submit" at bounding box center [581, 230] width 76 height 21
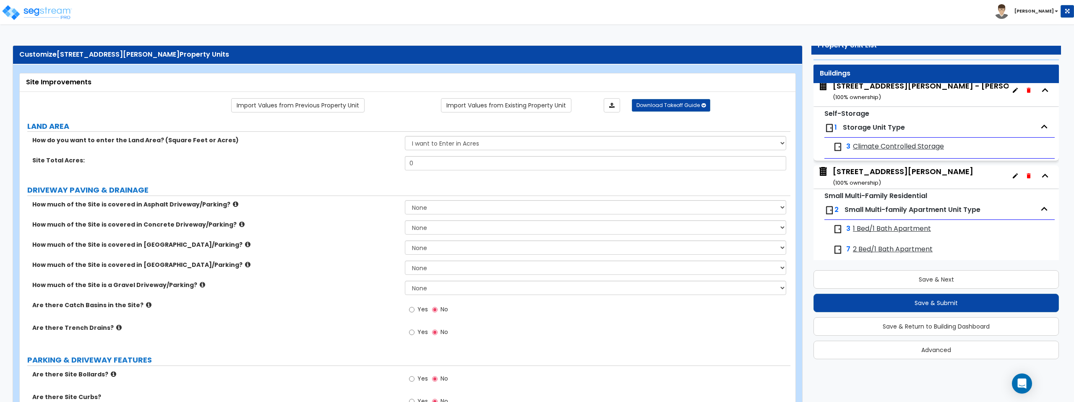
scroll to position [13, 0]
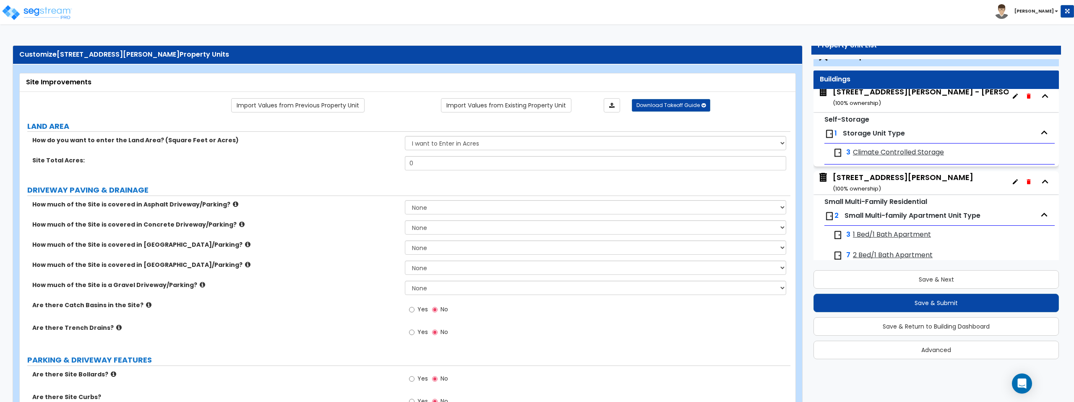
click at [601, 178] on div "1054 W Blaine Drive ( 100 % ownership)" at bounding box center [903, 182] width 141 height 21
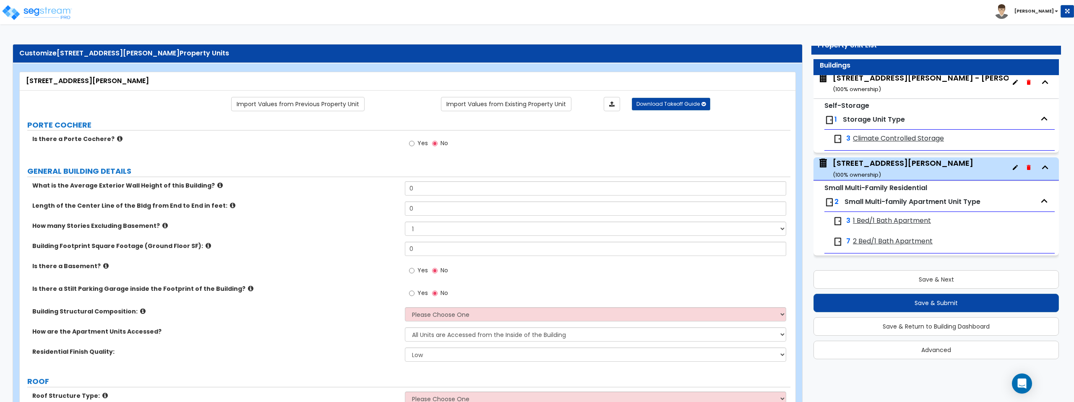
scroll to position [2, 0]
click at [601, 203] on span "Small Multi-family Apartment Unit Type" at bounding box center [912, 202] width 136 height 10
click at [601, 221] on span "1 Bed/1 Bath Apartment" at bounding box center [892, 221] width 78 height 10
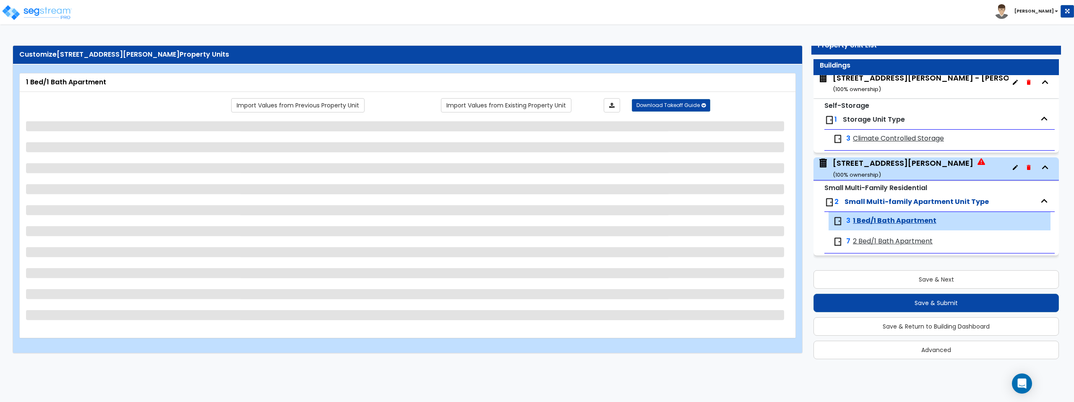
scroll to position [0, 0]
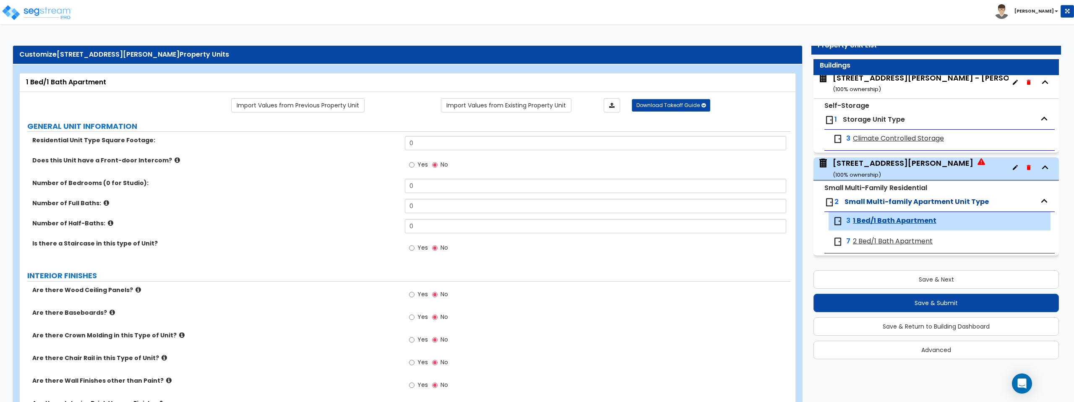
click at [601, 241] on span "2 Bed/1 Bath Apartment" at bounding box center [893, 242] width 80 height 10
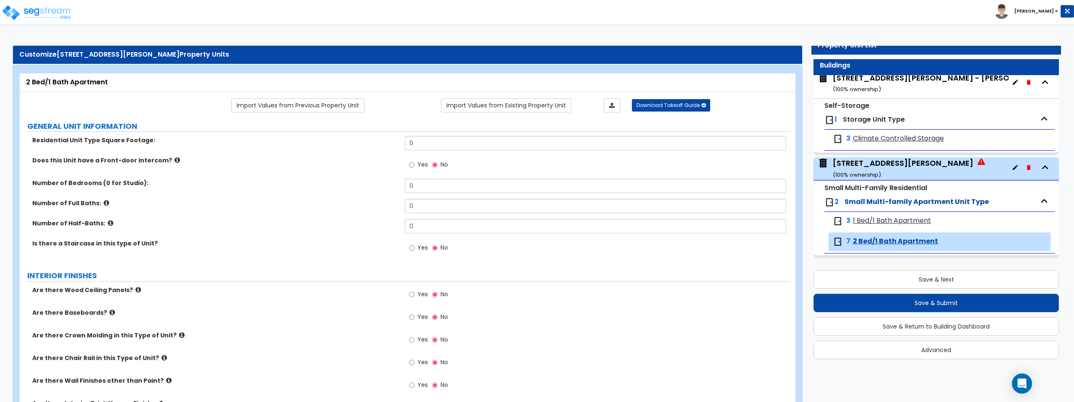
click at [601, 222] on span "1 Bed/1 Bath Apartment" at bounding box center [892, 221] width 78 height 10
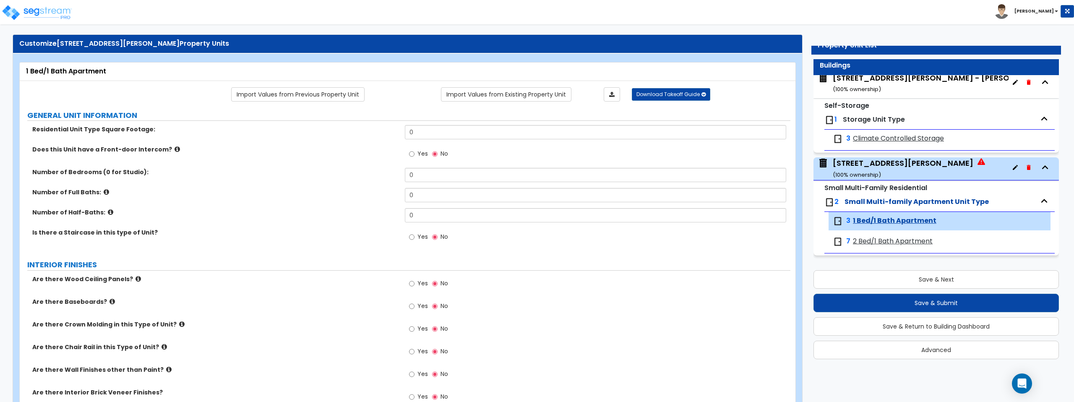
scroll to position [12, 0]
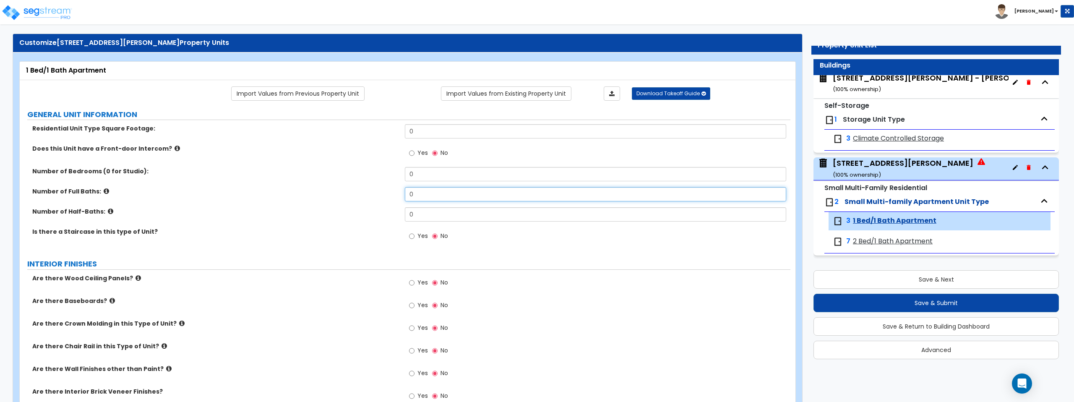
click at [450, 195] on input "0" at bounding box center [595, 194] width 381 height 14
type input "3"
click at [434, 174] on input "0" at bounding box center [595, 174] width 381 height 14
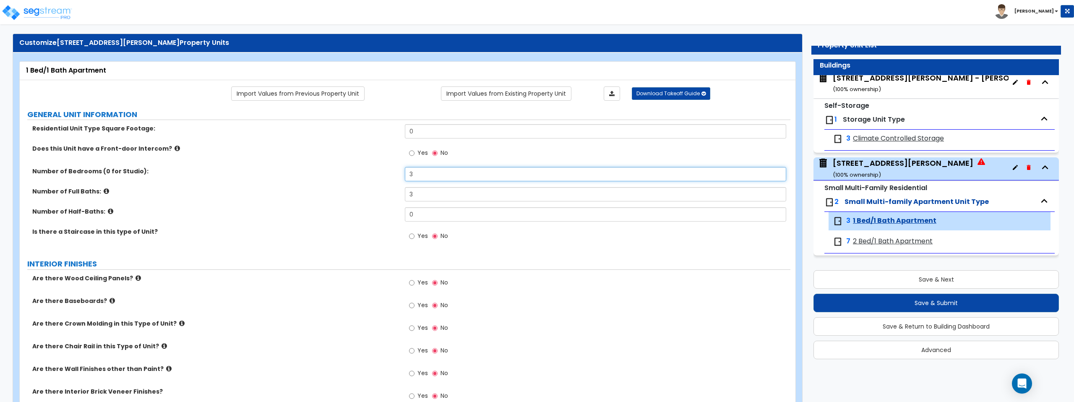
type input "3"
click at [174, 151] on icon at bounding box center [176, 148] width 5 height 6
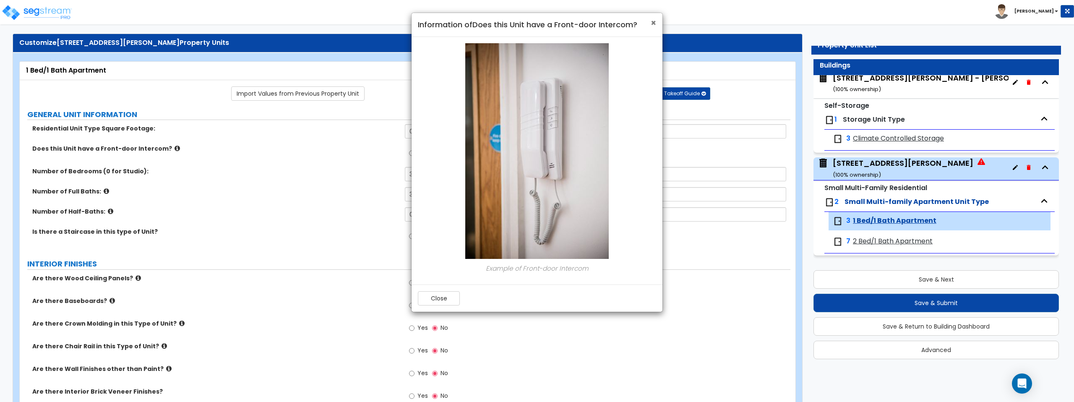
click at [601, 24] on span "×" at bounding box center [653, 23] width 5 height 12
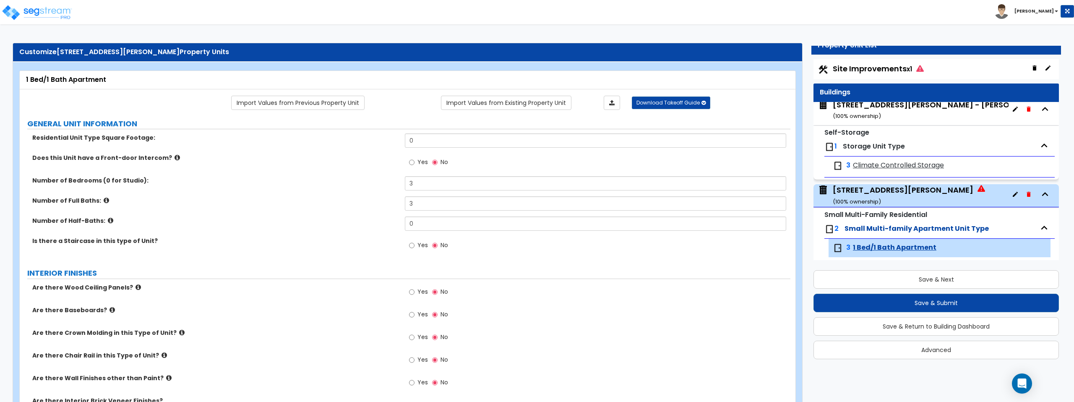
scroll to position [0, 0]
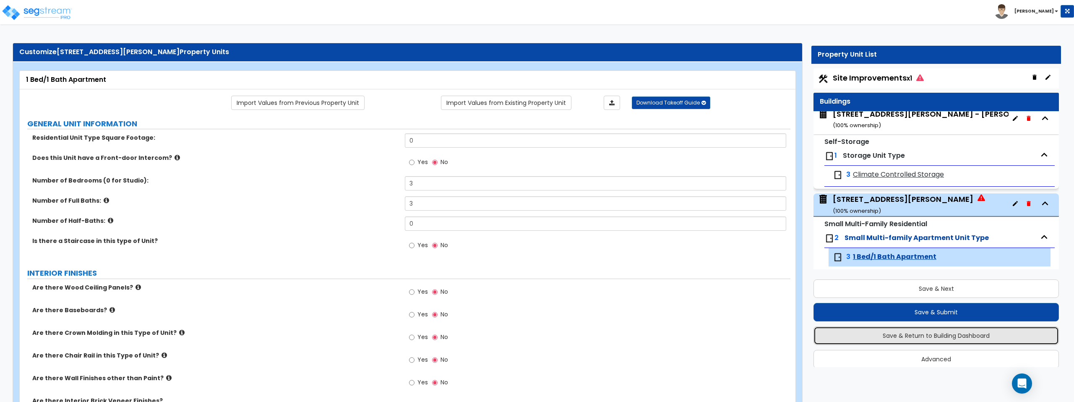
click at [601, 340] on button "Save & Return to Building Dashboard" at bounding box center [935, 335] width 245 height 18
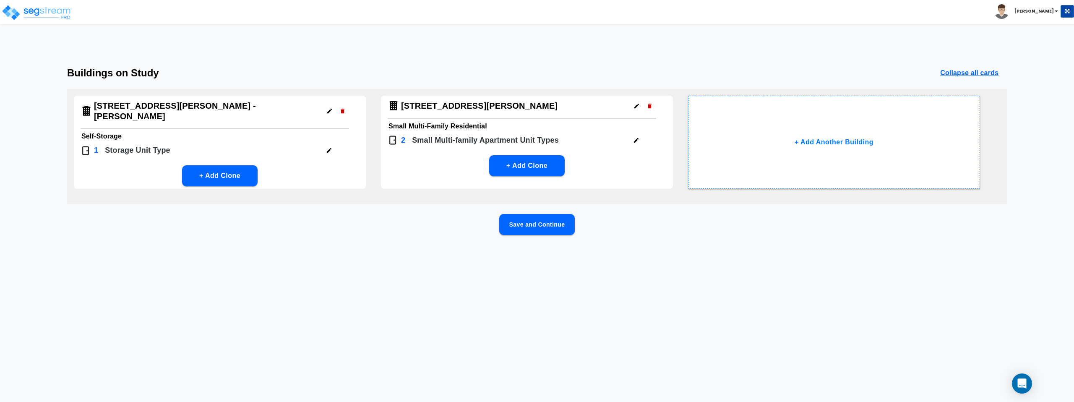
click at [601, 141] on icon "button" at bounding box center [636, 140] width 6 height 6
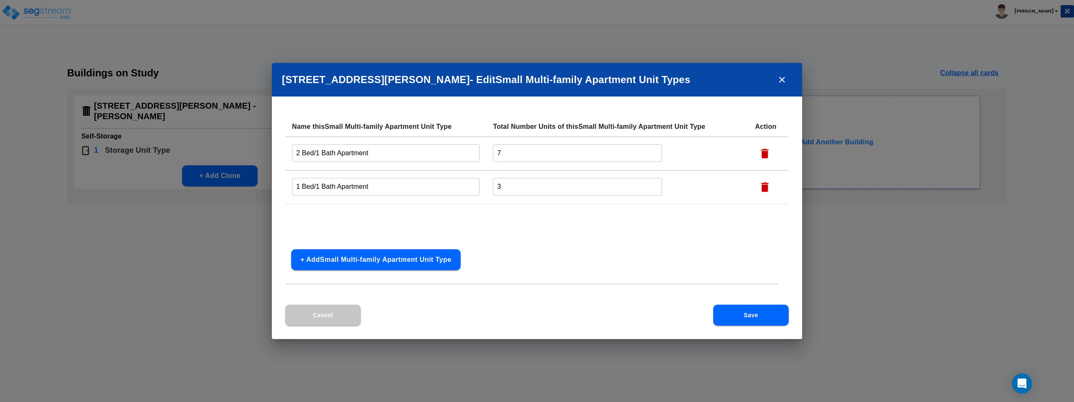
click at [393, 153] on input "2 Bed/1 Bath Apartment" at bounding box center [385, 153] width 187 height 18
click at [348, 151] on input "Unit 102" at bounding box center [385, 153] width 187 height 18
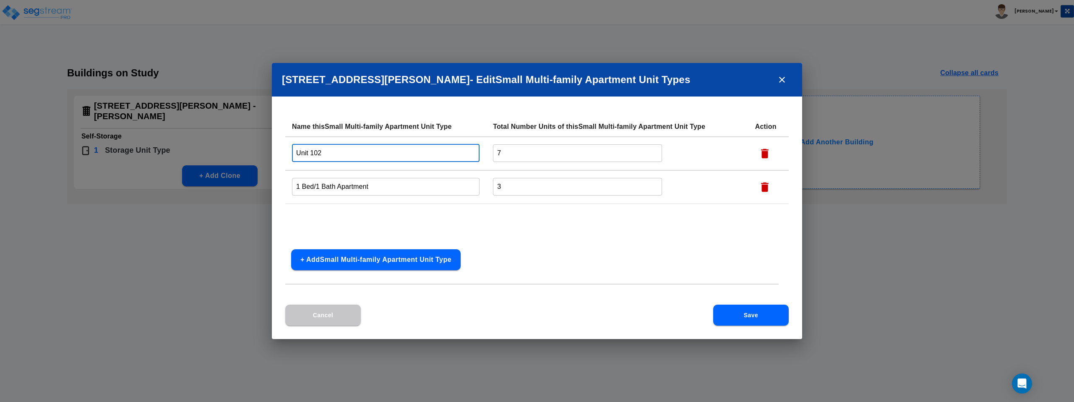
click at [348, 151] on input "Unit 102" at bounding box center [385, 153] width 187 height 18
type input "Unit 102"
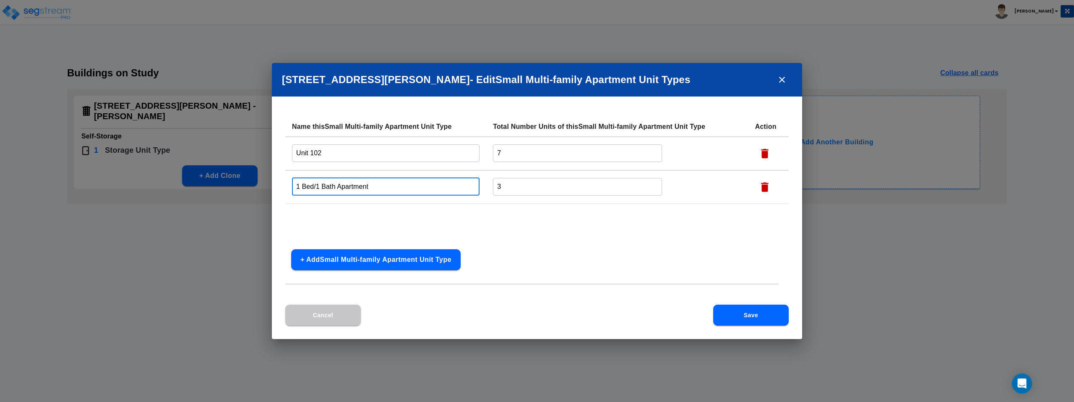
click at [377, 185] on input "1 Bed/1 Bath Apartment" at bounding box center [385, 186] width 187 height 18
paste input "Unit 102"
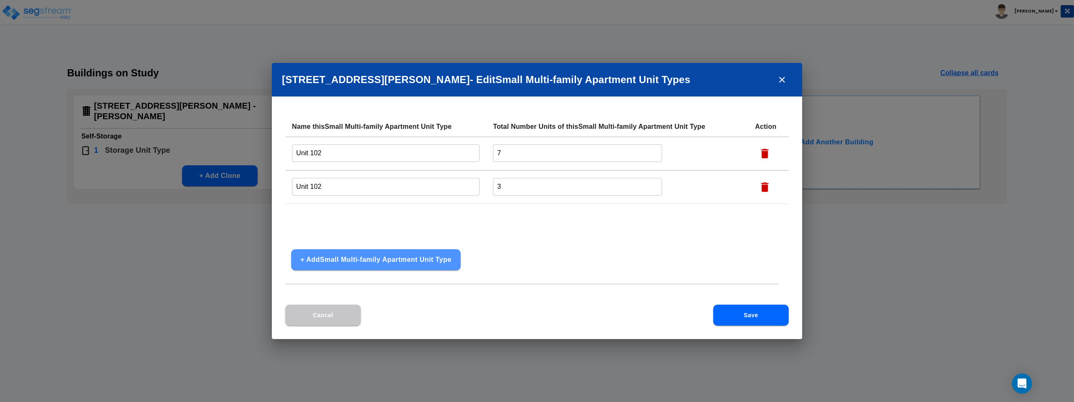
click at [379, 263] on button "+ Add Small Multi-family Apartment Unit Type" at bounding box center [375, 259] width 169 height 21
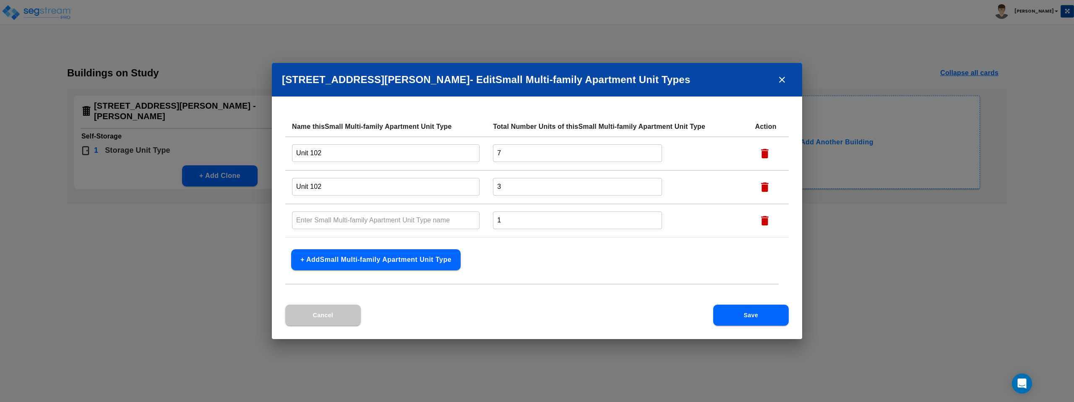
click at [379, 261] on button "+ Add Small Multi-family Apartment Unit Type" at bounding box center [375, 259] width 169 height 21
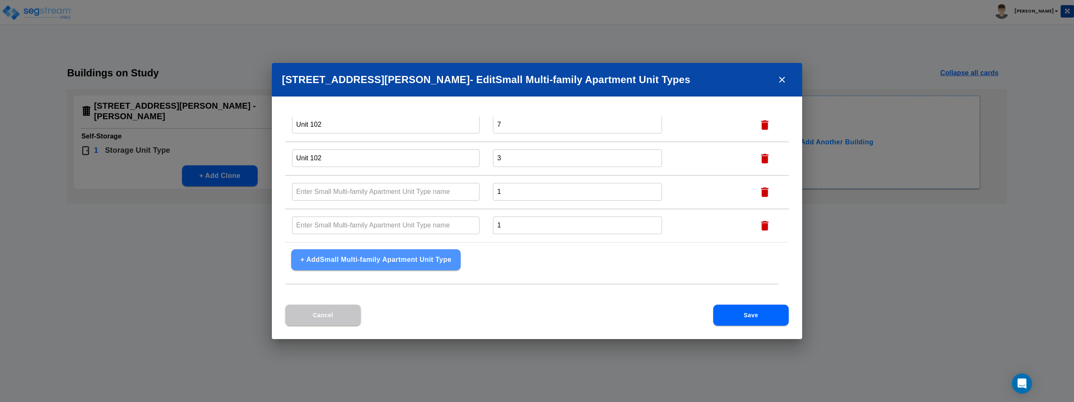
click at [379, 261] on button "+ Add Small Multi-family Apartment Unit Type" at bounding box center [375, 259] width 169 height 21
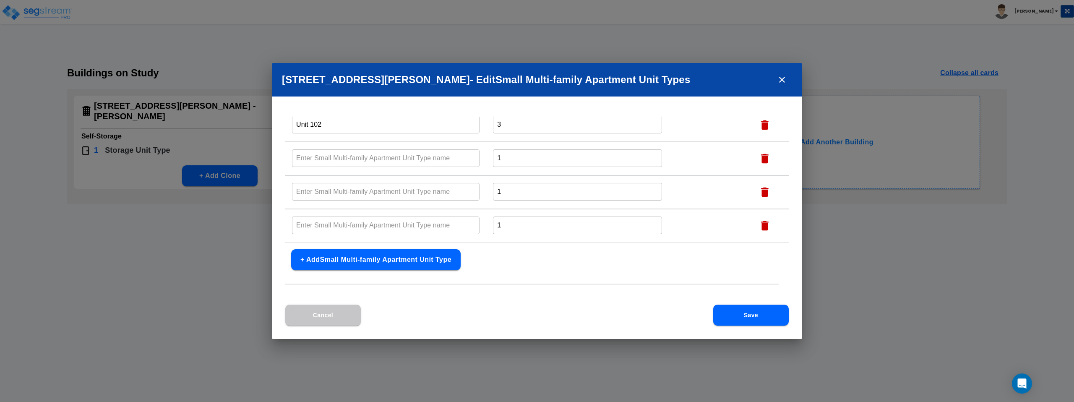
click at [379, 261] on button "+ Add Small Multi-family Apartment Unit Type" at bounding box center [375, 259] width 169 height 21
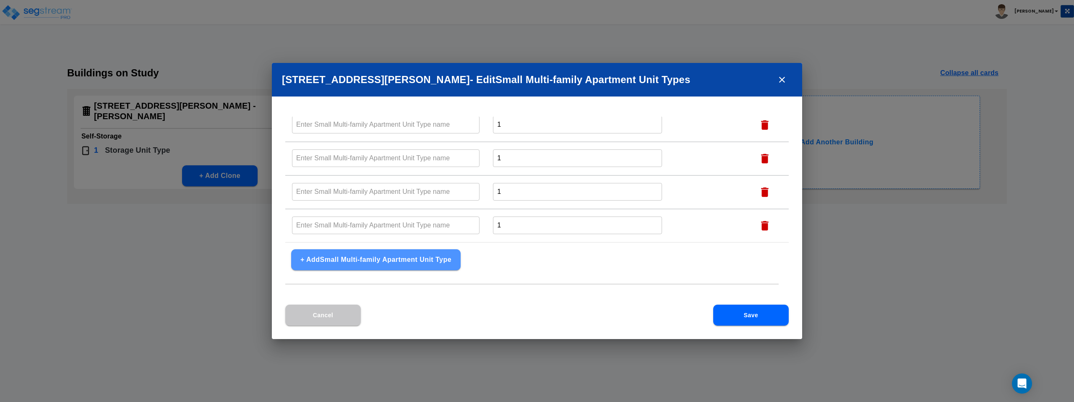
click at [379, 261] on button "+ Add Small Multi-family Apartment Unit Type" at bounding box center [375, 259] width 169 height 21
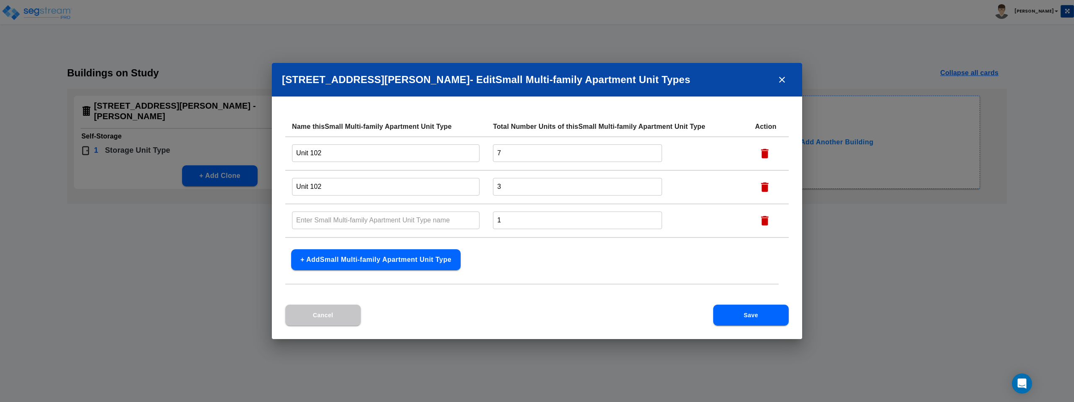
click at [380, 156] on input "Unit 102" at bounding box center [385, 153] width 187 height 18
click at [347, 186] on input "Unit 102" at bounding box center [385, 186] width 187 height 18
type input "Unit 103"
click at [328, 218] on input "text" at bounding box center [385, 220] width 187 height 18
paste input "Unit 102"
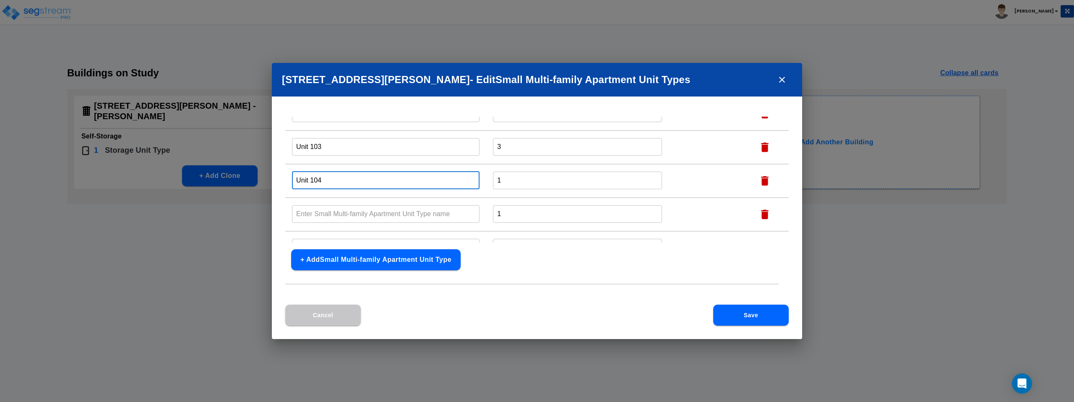
scroll to position [43, 0]
type input "Unit 104"
click at [380, 212] on input "text" at bounding box center [385, 211] width 187 height 18
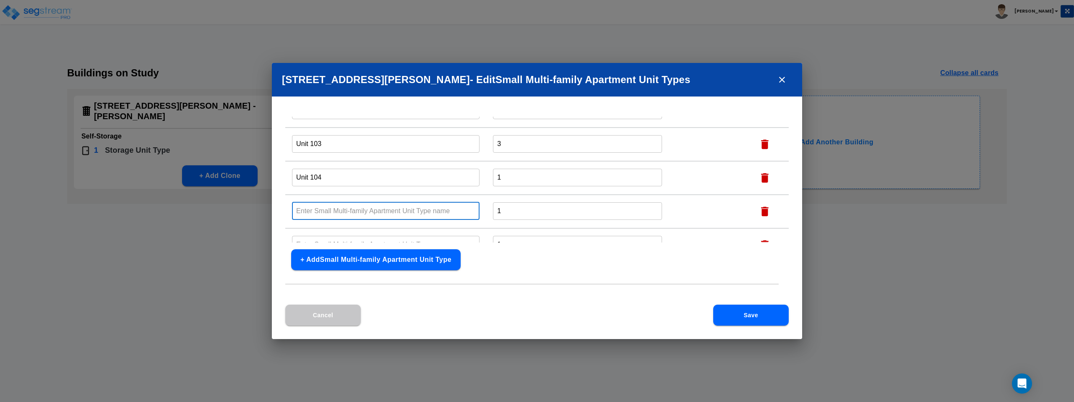
paste input "Unit 102"
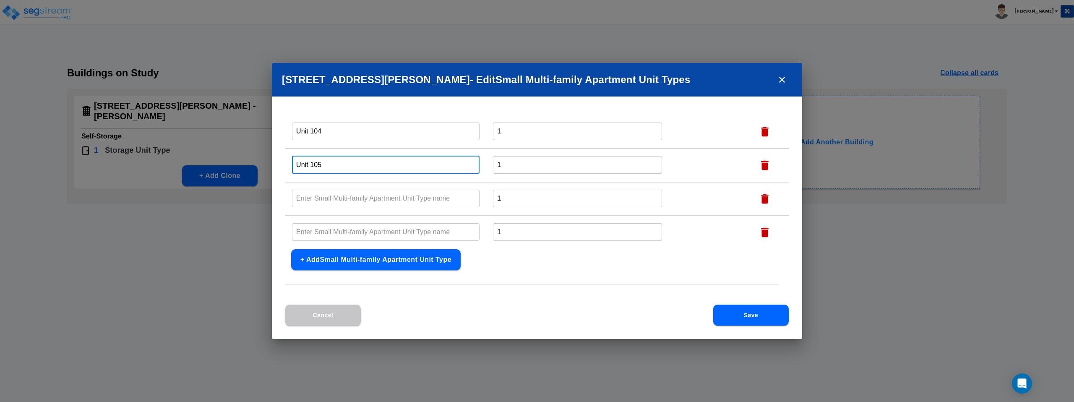
scroll to position [89, 0]
type input "Unit 105"
click at [372, 196] on input "text" at bounding box center [385, 198] width 187 height 18
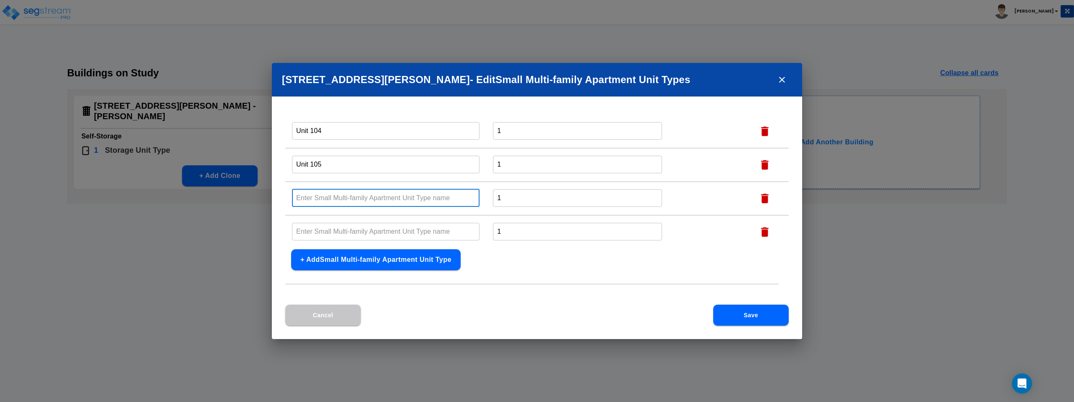
paste input "Unit 102"
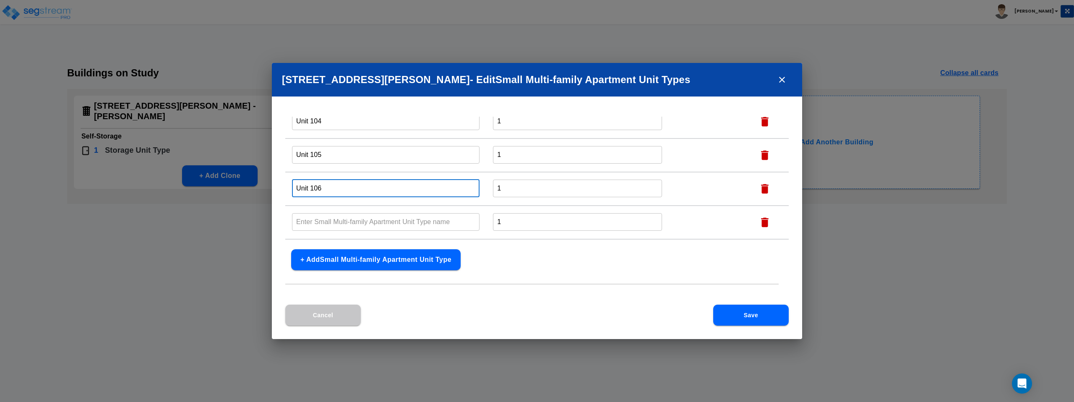
type input "Unit 106"
click at [340, 220] on input "text" at bounding box center [385, 222] width 187 height 18
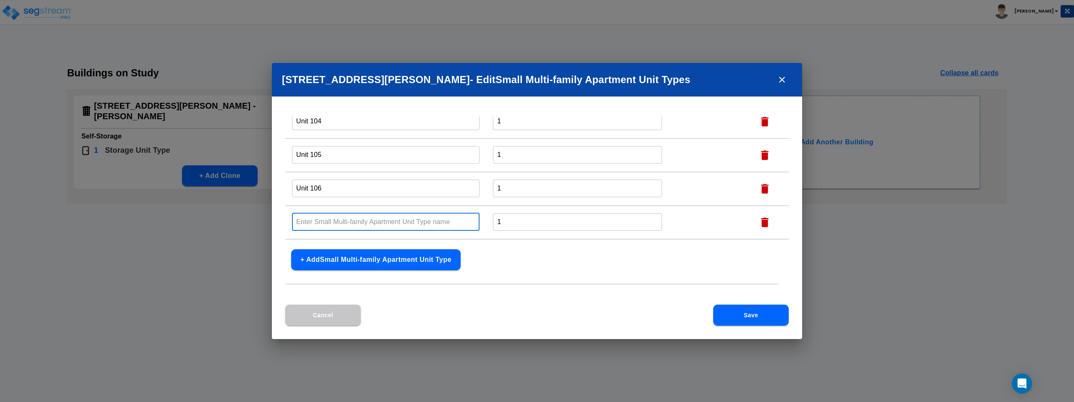
paste input "Unit 102"
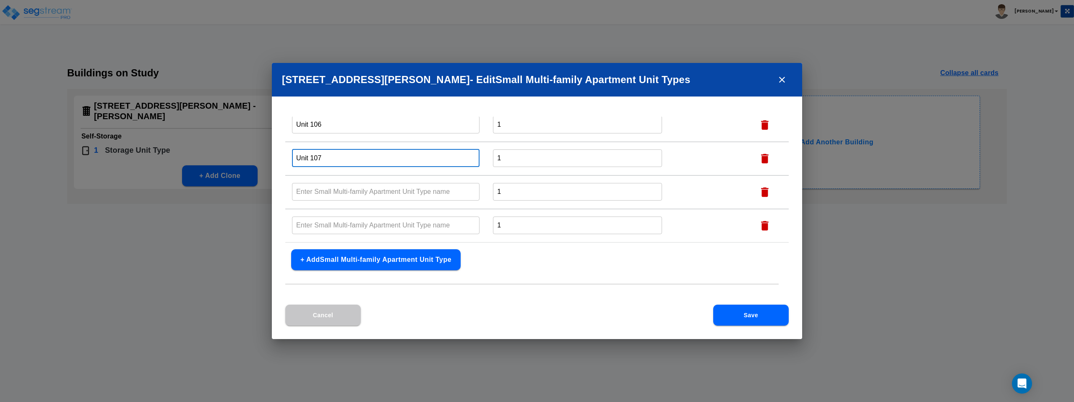
scroll to position [161, 0]
type input "Unit 107"
click at [346, 195] on input "text" at bounding box center [385, 194] width 187 height 18
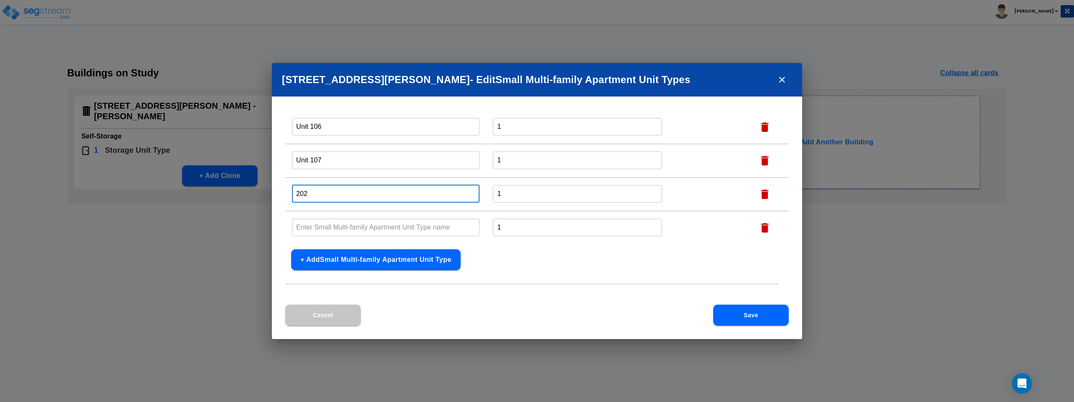
click at [346, 195] on input "202" at bounding box center [385, 194] width 187 height 18
paste input "Unit 1"
type input "Unit 202"
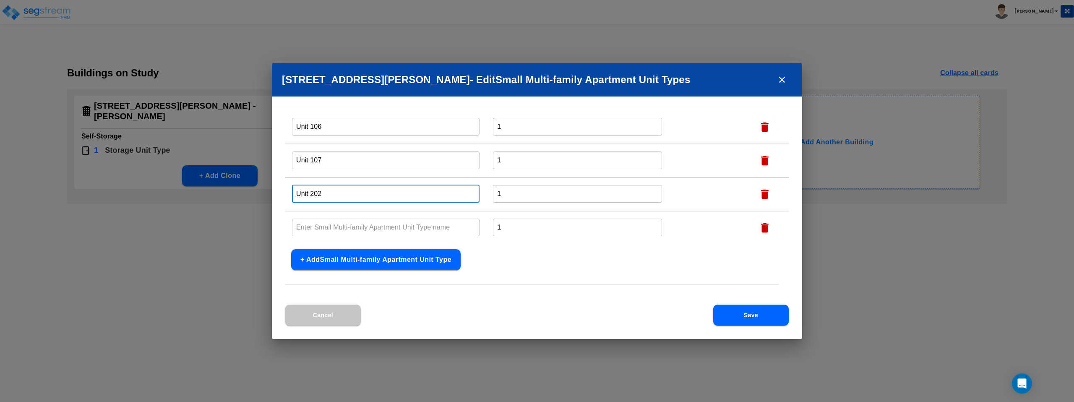
click at [366, 227] on input "text" at bounding box center [385, 227] width 187 height 18
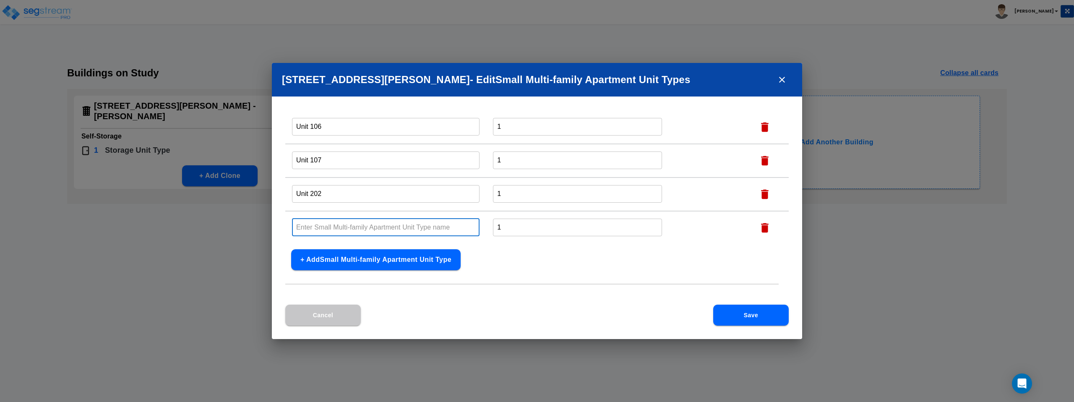
paste input "Unit 102"
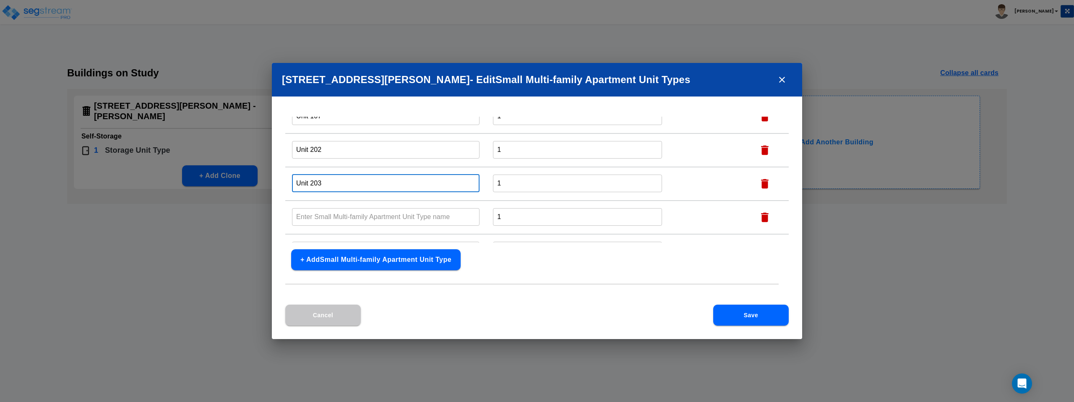
scroll to position [206, 0]
type input "Unit 203"
click at [368, 216] on input "text" at bounding box center [385, 216] width 187 height 18
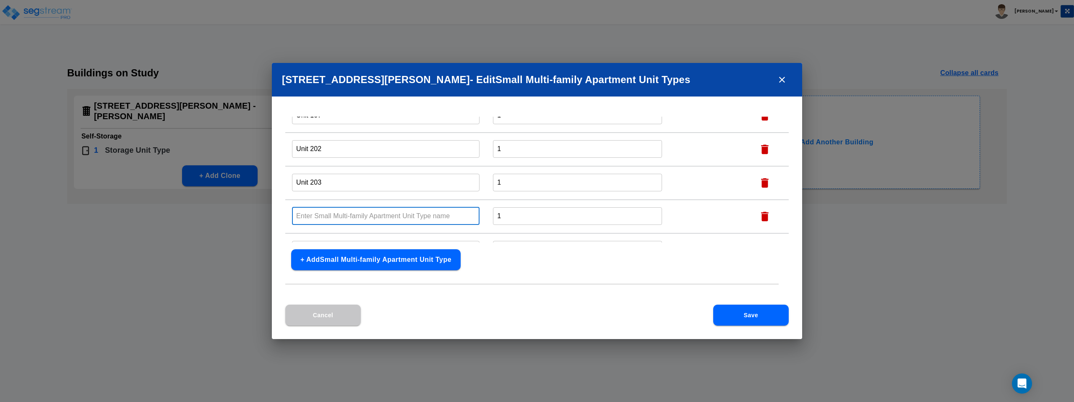
paste input "Unit 102"
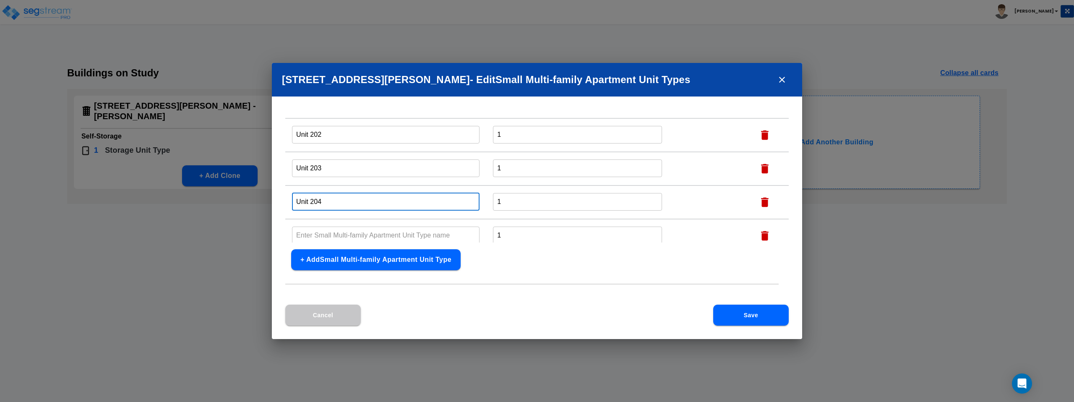
type input "Unit 204"
click at [364, 235] on input "text" at bounding box center [385, 235] width 187 height 18
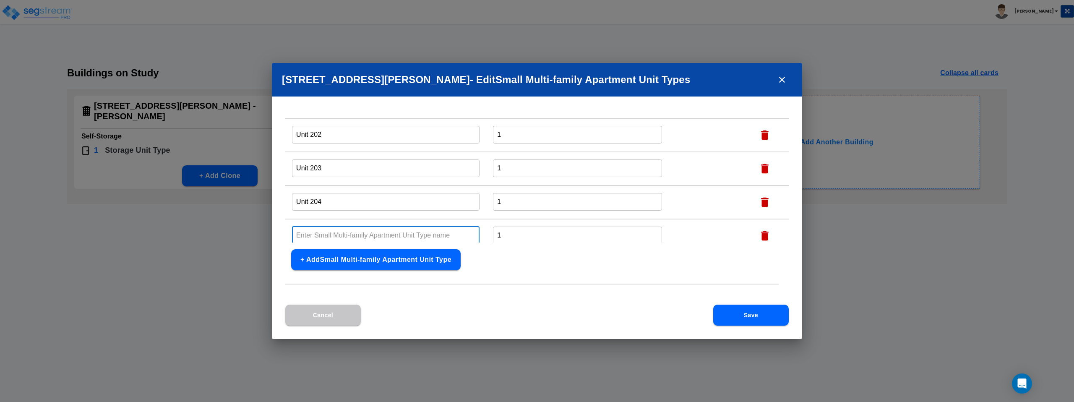
paste input "Unit 102"
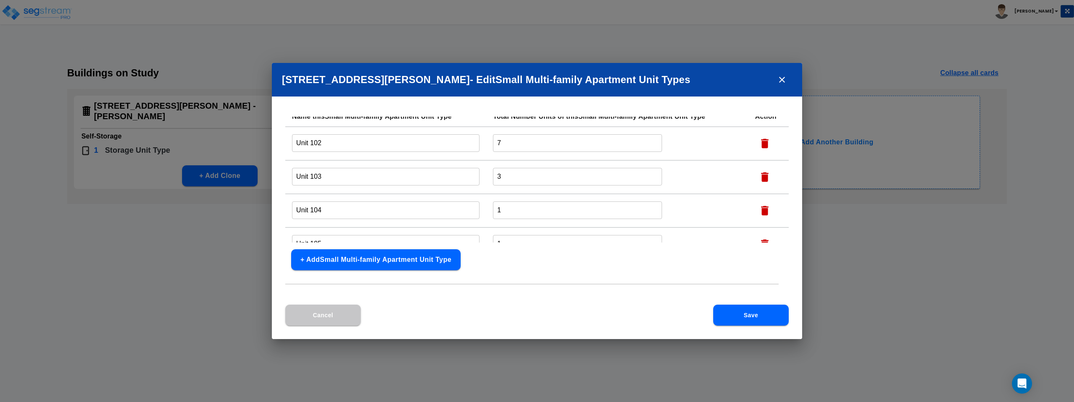
scroll to position [11, 0]
type input "Unit 205"
click at [537, 142] on input "7" at bounding box center [577, 142] width 169 height 18
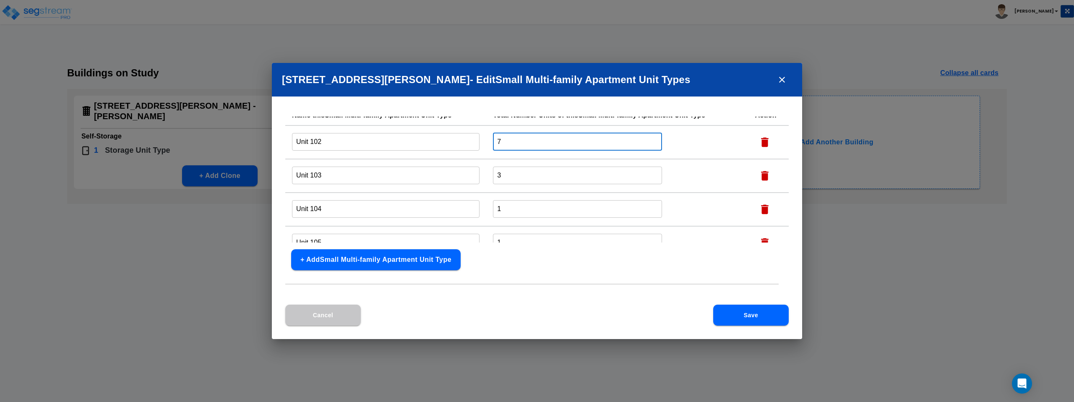
click at [537, 142] on input "7" at bounding box center [577, 142] width 169 height 18
type input "1"
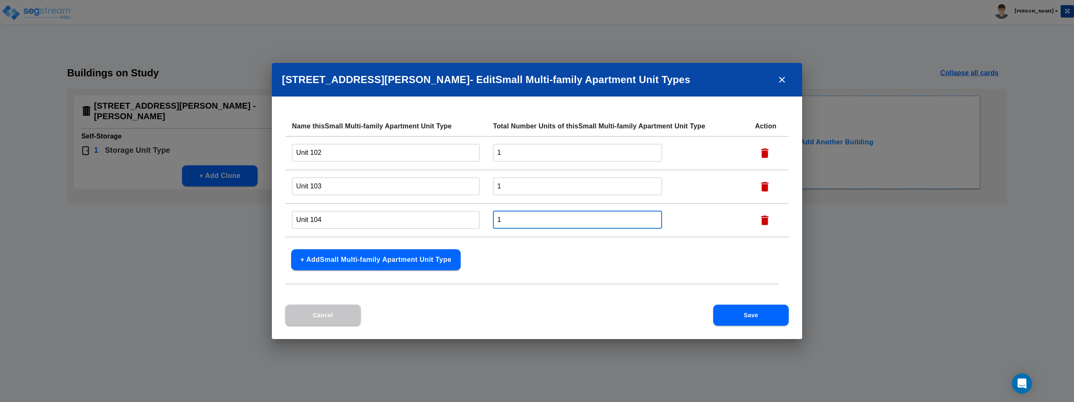
scroll to position [0, 0]
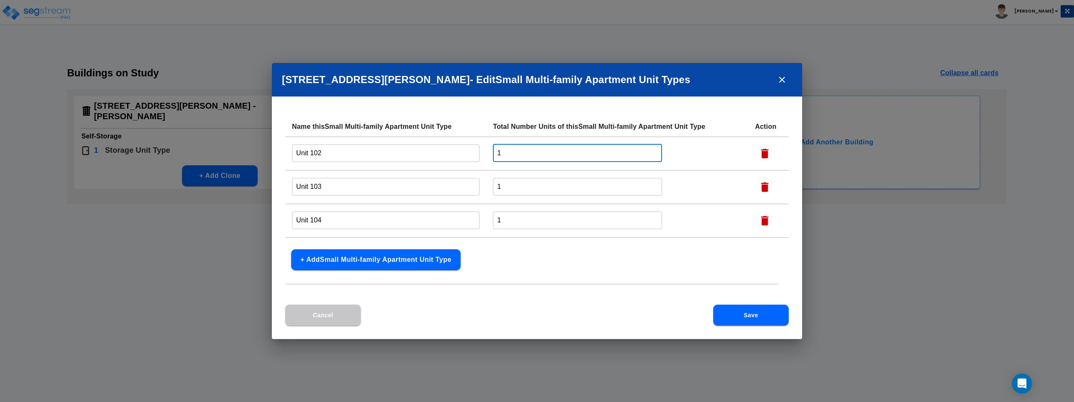
click at [575, 153] on input "1" at bounding box center [577, 153] width 169 height 18
click at [601, 316] on button "Save" at bounding box center [751, 315] width 76 height 21
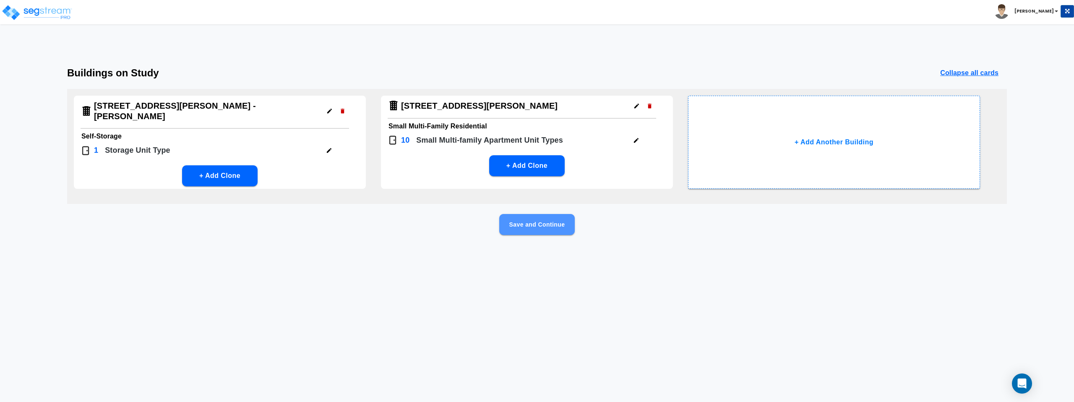
click at [562, 227] on button "Save and Continue" at bounding box center [537, 224] width 76 height 21
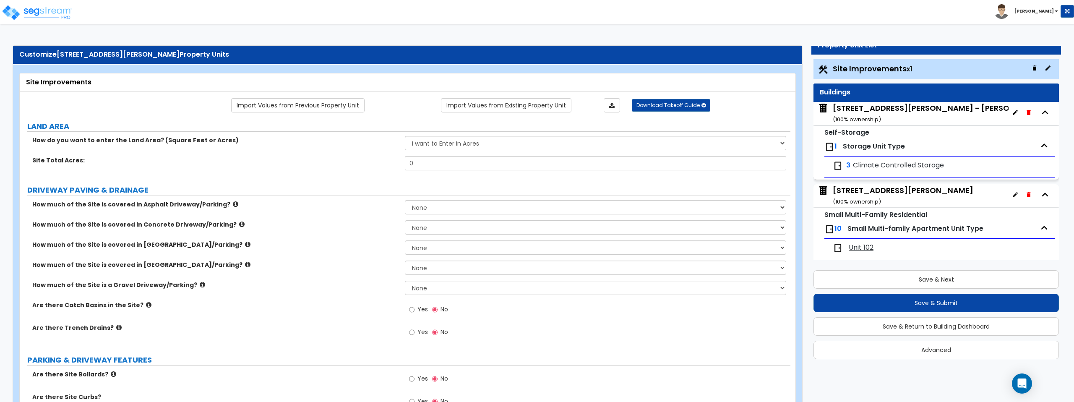
scroll to position [3, 0]
click at [601, 227] on icon "button" at bounding box center [1044, 228] width 6 height 4
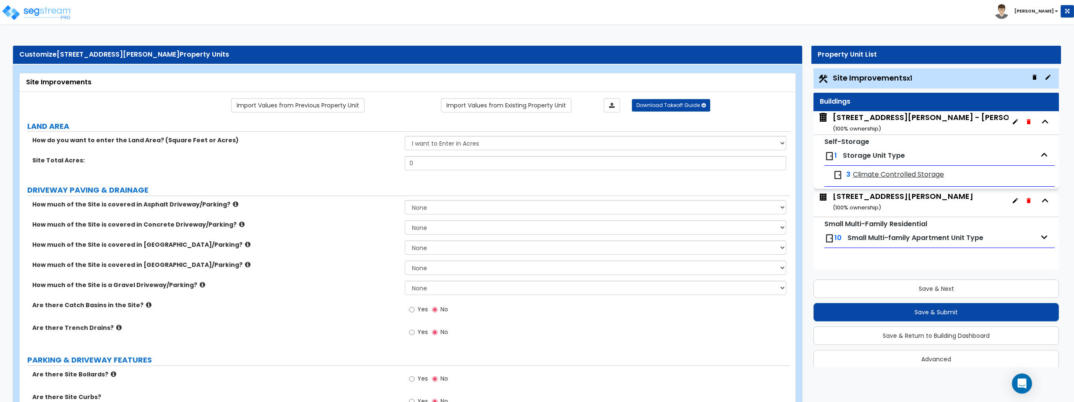
click at [601, 227] on div "Small Multi-Family Residential 10 Small Multi-family Apartment Unit Type Unit 1…" at bounding box center [935, 336] width 245 height 239
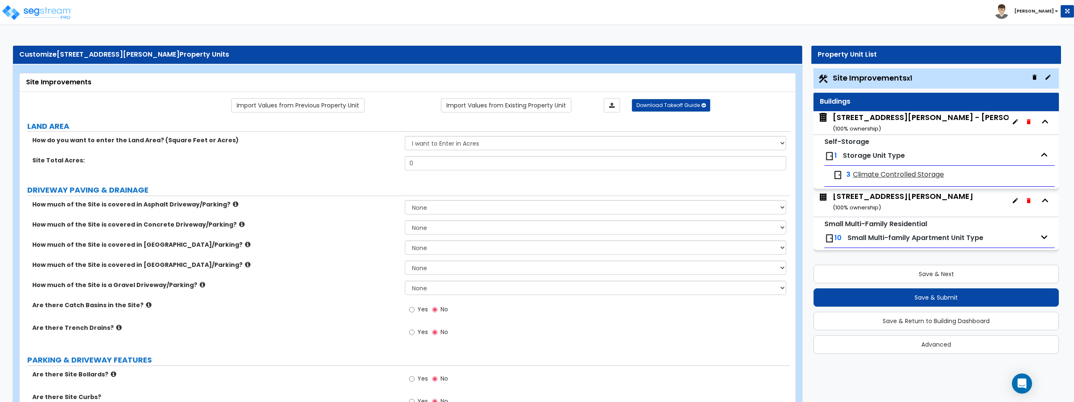
click at [601, 235] on icon "button" at bounding box center [1044, 237] width 13 height 13
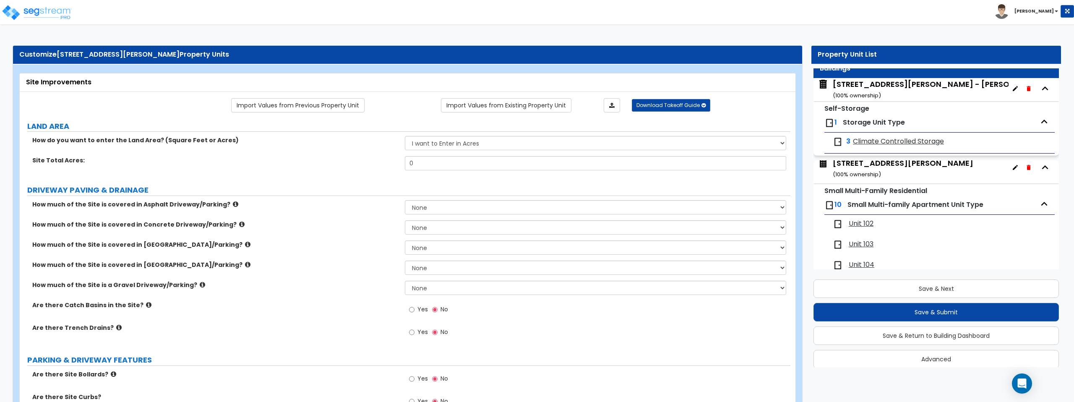
scroll to position [54, 0]
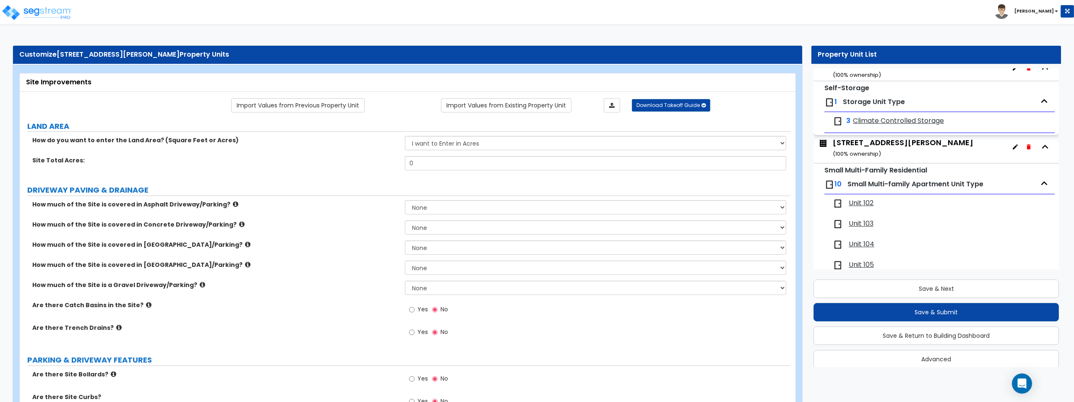
click at [601, 204] on span "Unit 102" at bounding box center [861, 203] width 25 height 10
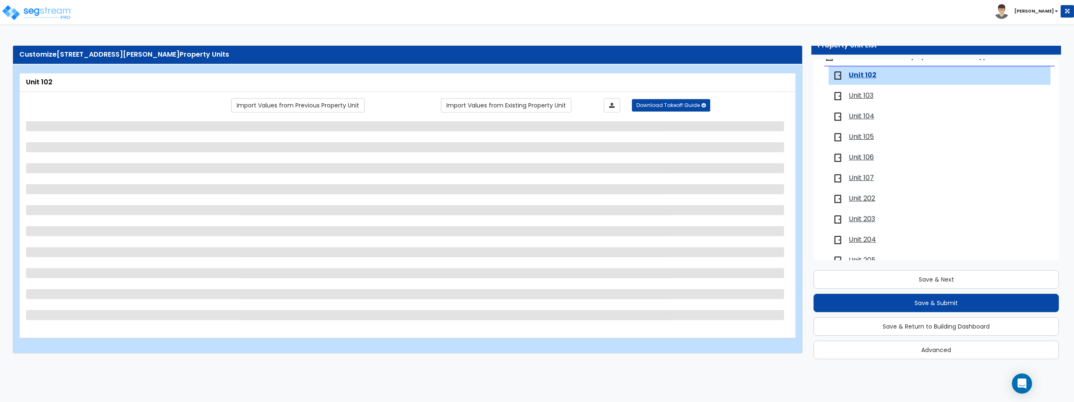
scroll to position [180, 0]
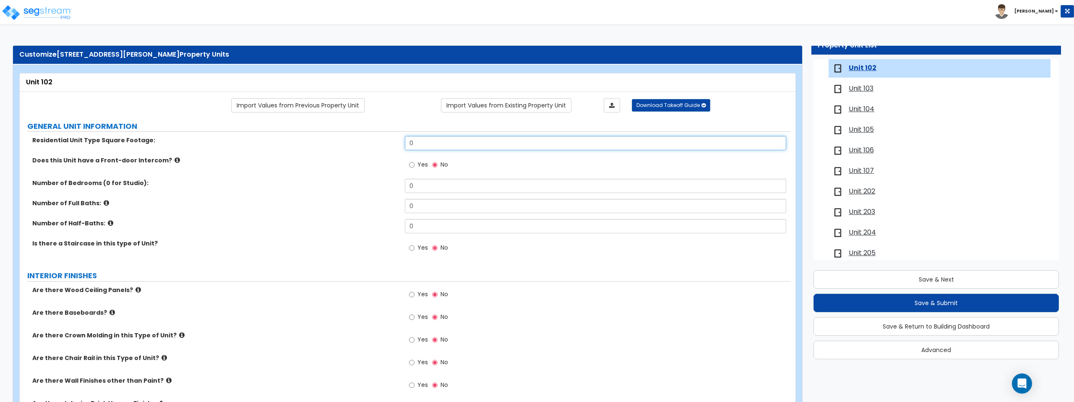
click at [424, 142] on input "0" at bounding box center [595, 143] width 381 height 14
type input "1,083"
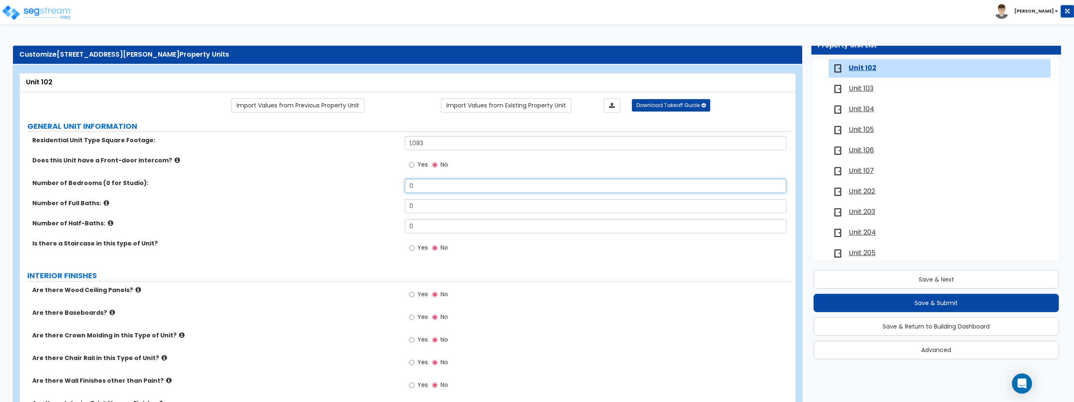
click at [429, 190] on input "0" at bounding box center [595, 186] width 381 height 14
type input "2"
type input "1"
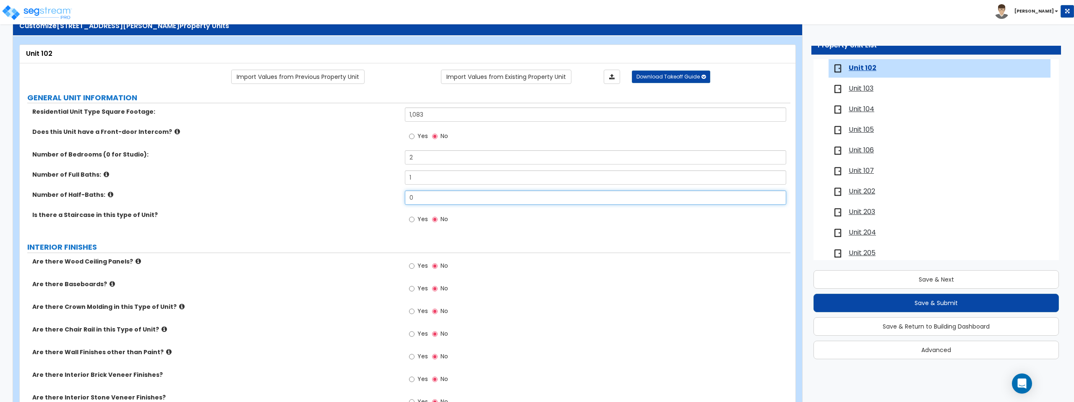
scroll to position [0, 0]
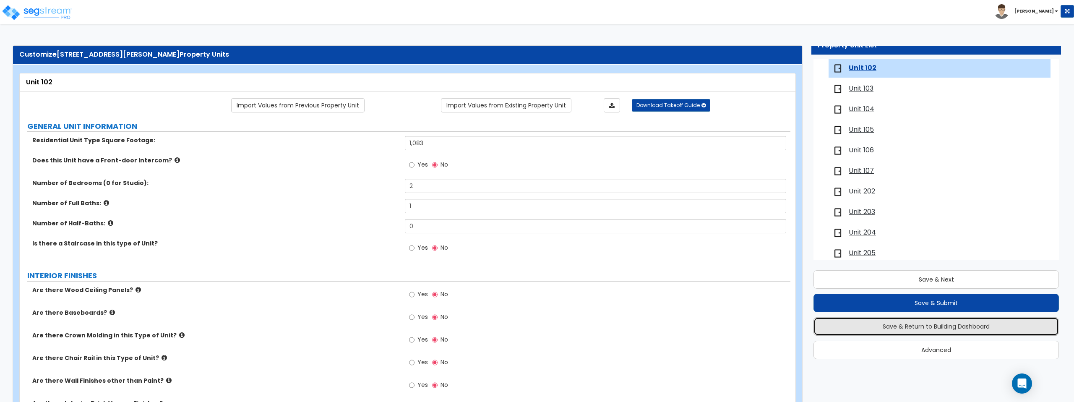
click at [601, 329] on button "Save & Return to Building Dashboard" at bounding box center [935, 326] width 245 height 18
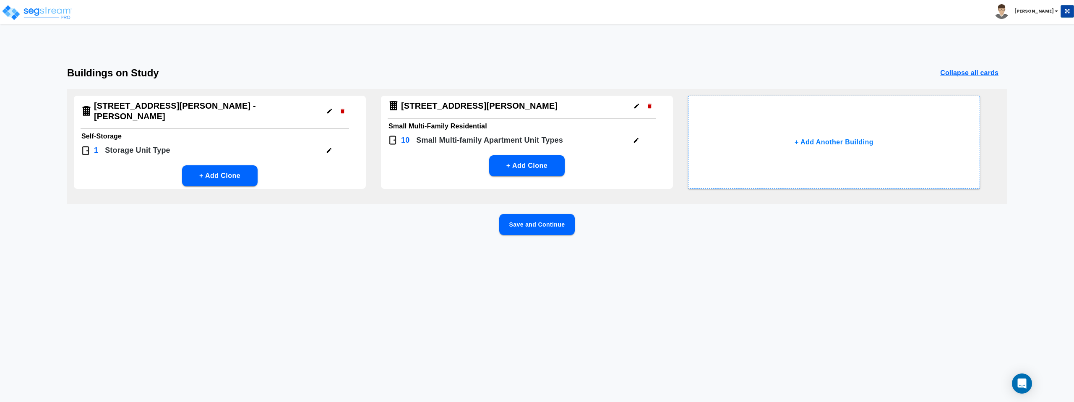
click at [518, 233] on button "Save and Continue" at bounding box center [537, 224] width 76 height 21
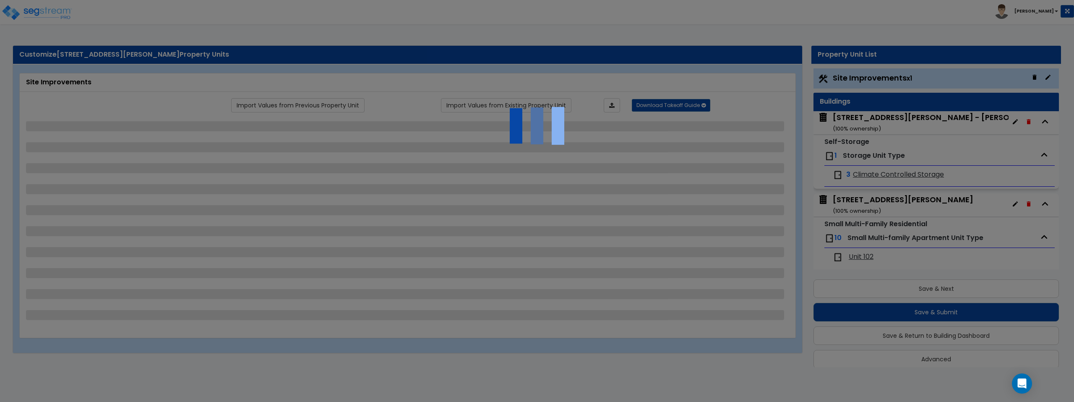
scroll to position [9, 0]
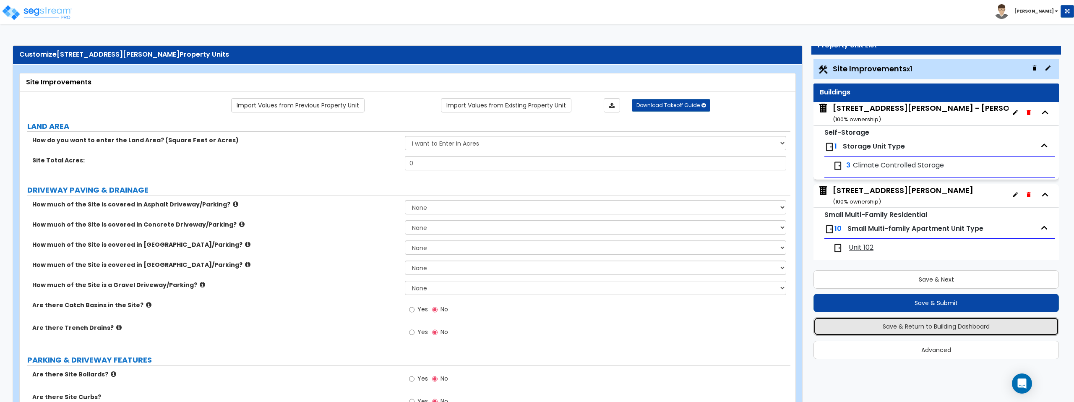
click at [601, 325] on button "Save & Return to Building Dashboard" at bounding box center [935, 326] width 245 height 18
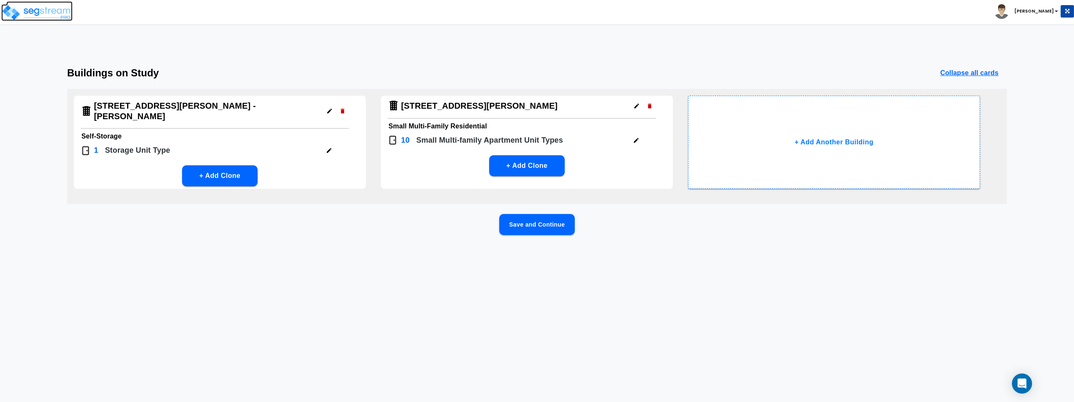
click at [35, 11] on img at bounding box center [36, 12] width 71 height 17
